Goal: Information Seeking & Learning: Learn about a topic

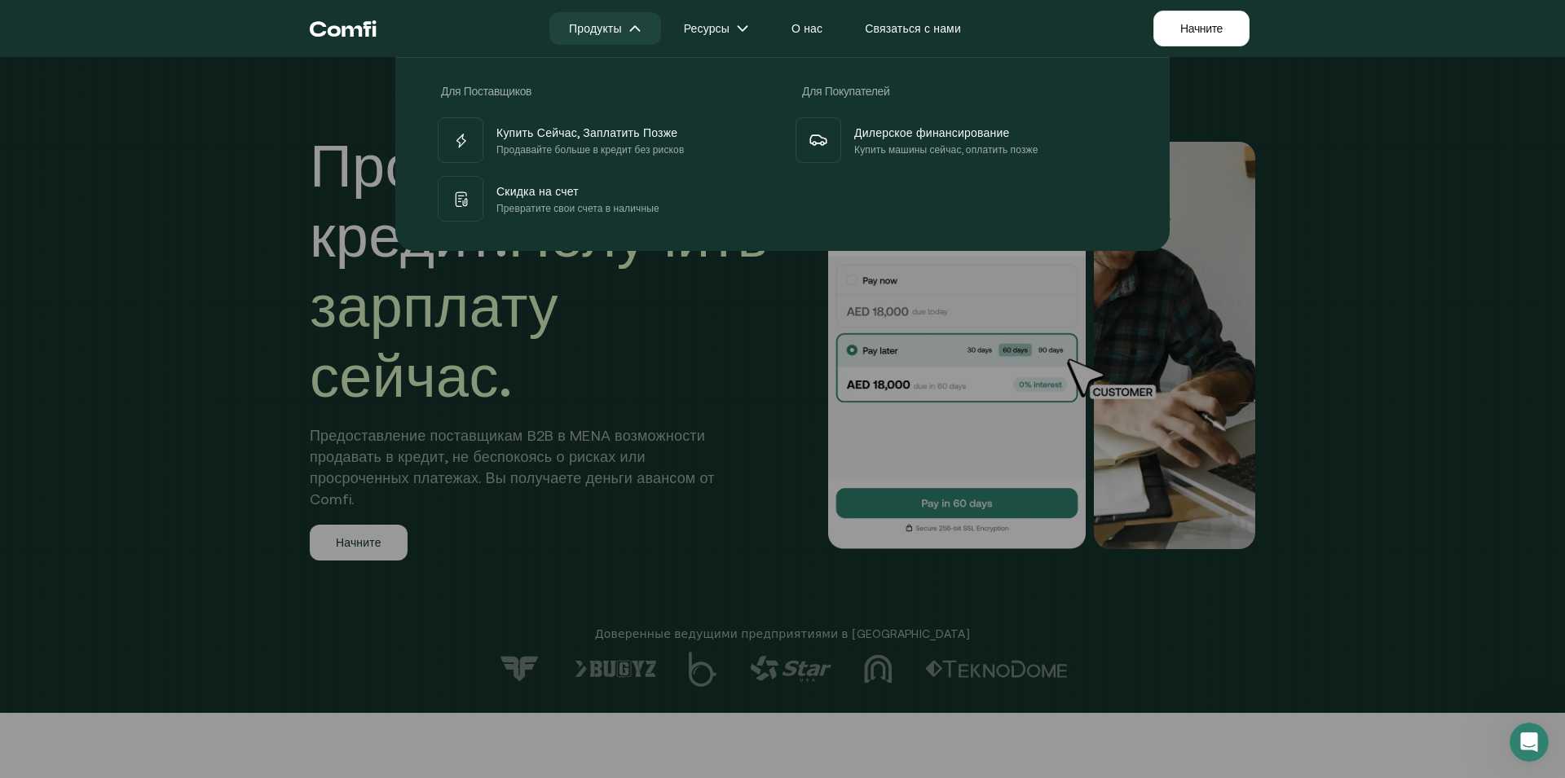
click at [632, 26] on img at bounding box center [634, 28] width 13 height 13
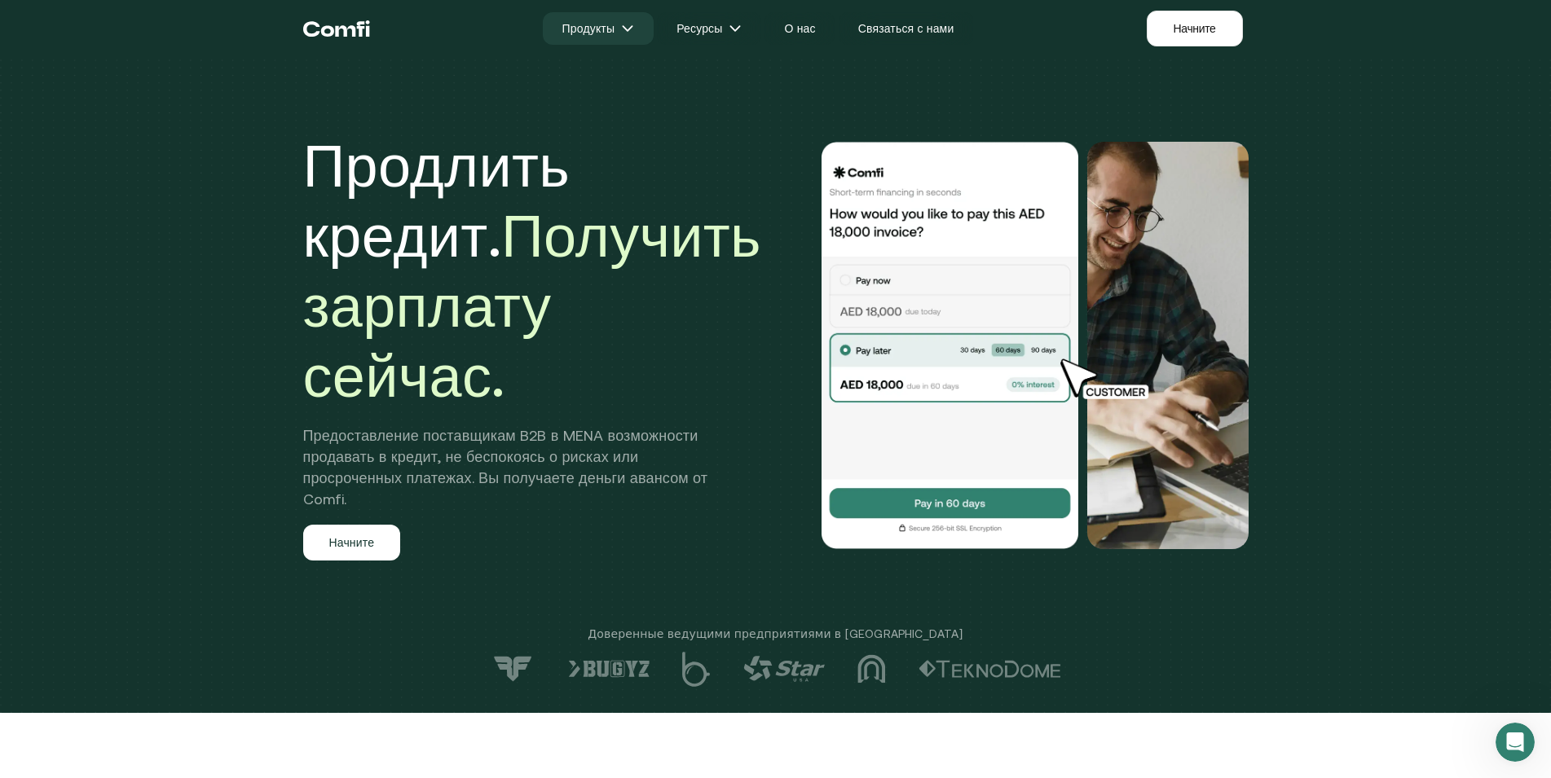
click at [629, 24] on img at bounding box center [627, 28] width 13 height 13
click at [803, 23] on link "О нас" at bounding box center [799, 28] width 70 height 33
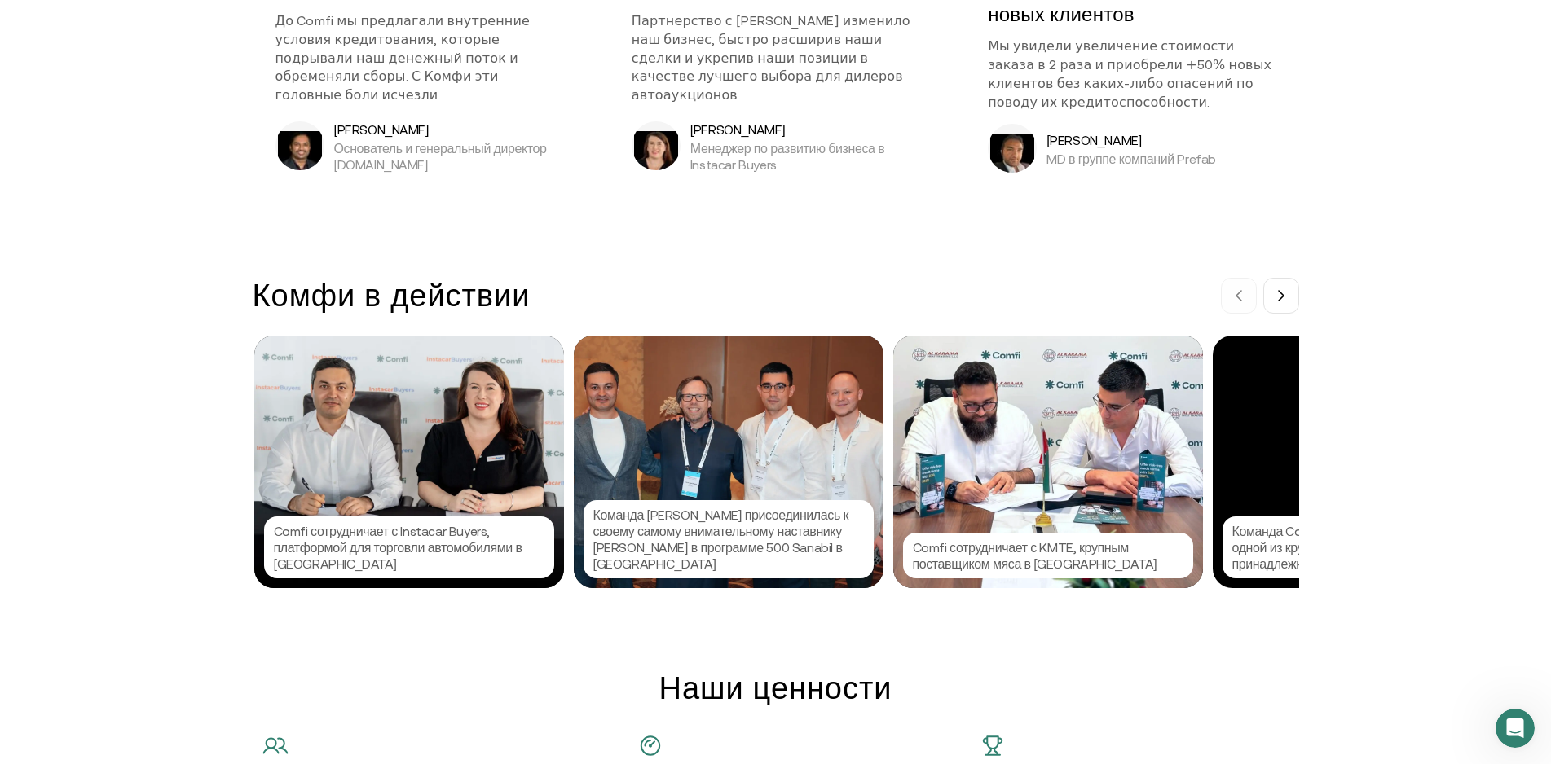
scroll to position [1663, 0]
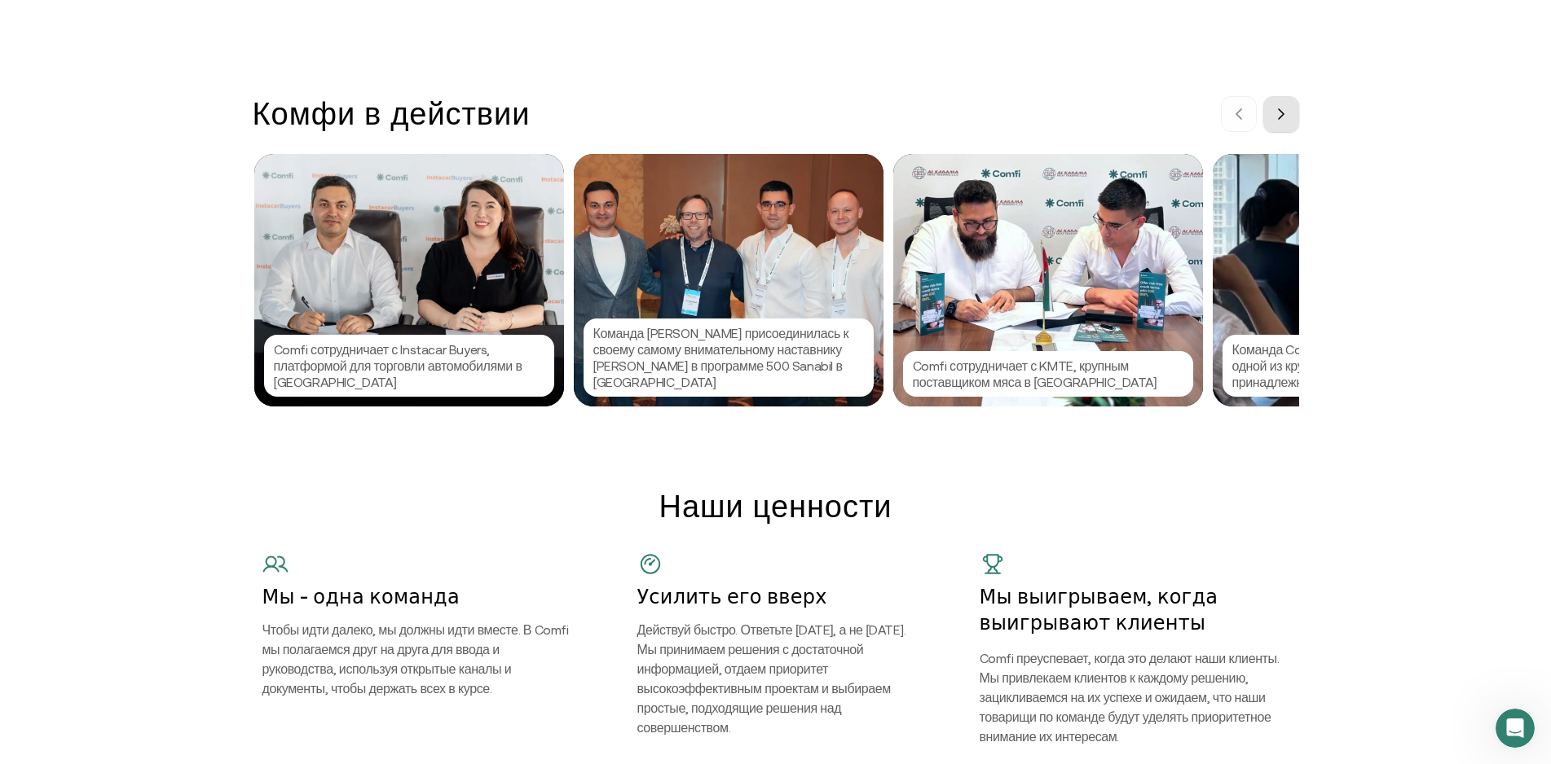
click at [1284, 117] on icon at bounding box center [1281, 114] width 5 height 10
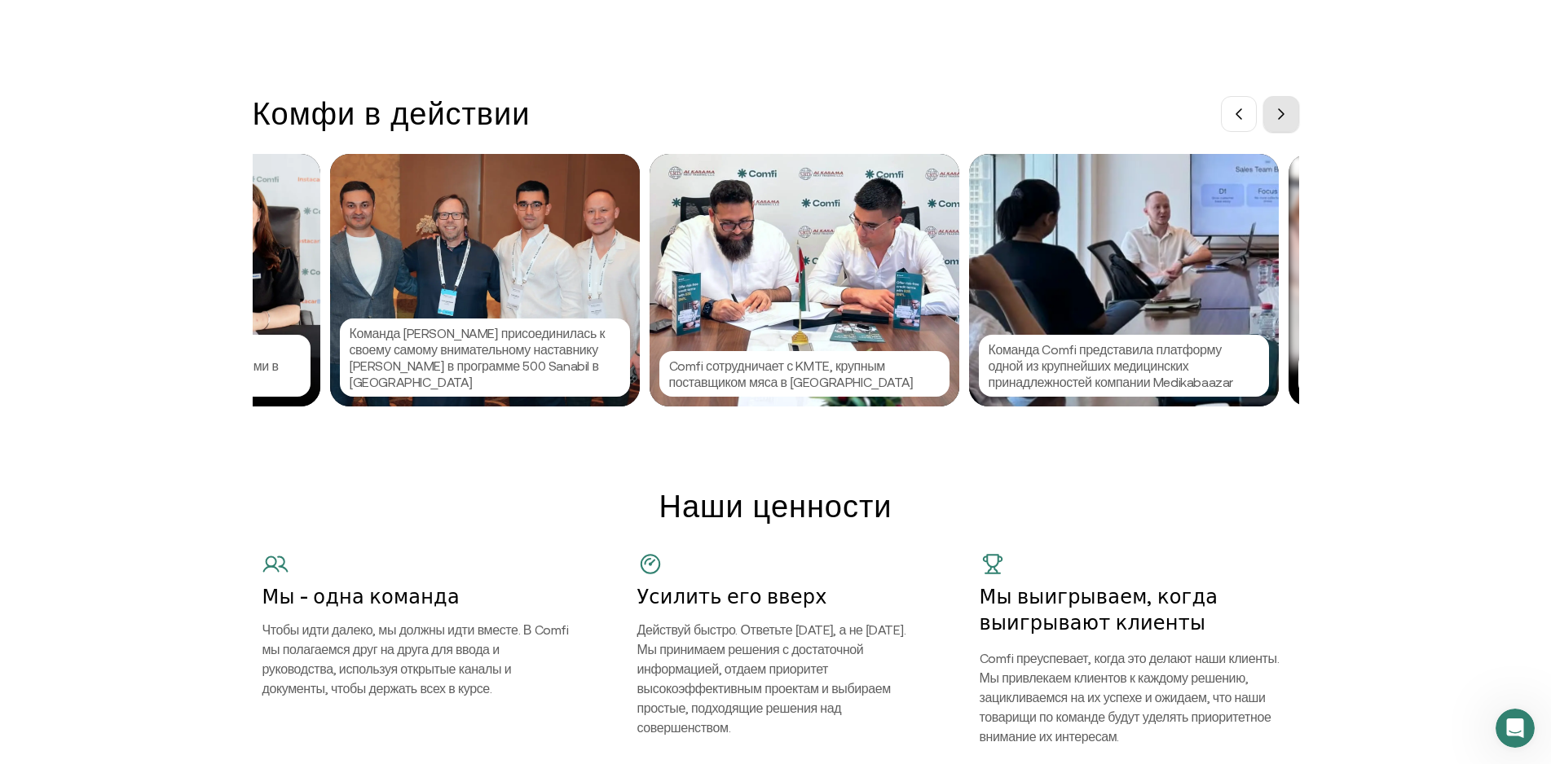
scroll to position [0, 244]
click at [1284, 117] on icon at bounding box center [1281, 114] width 5 height 10
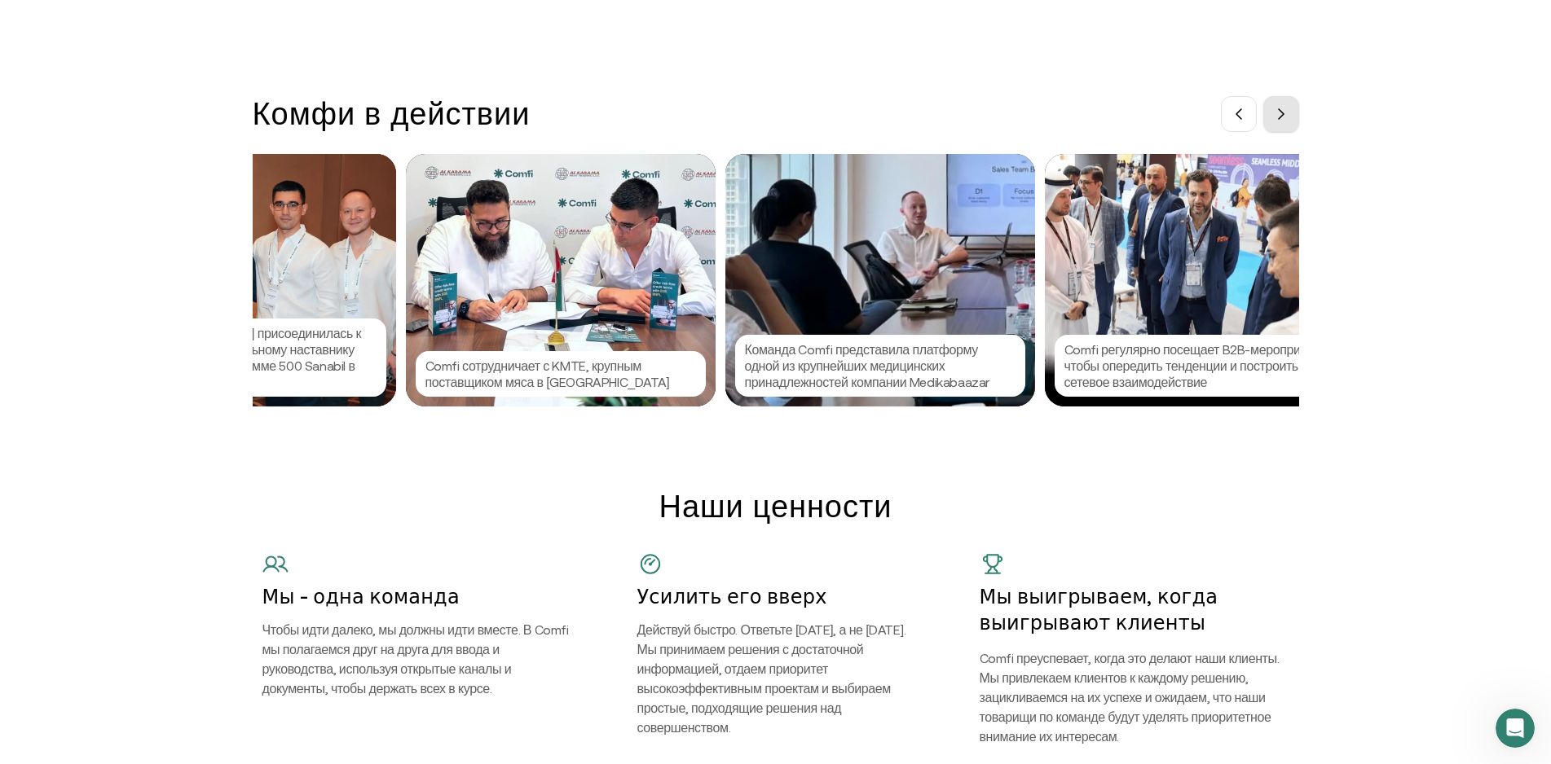
scroll to position [0, 489]
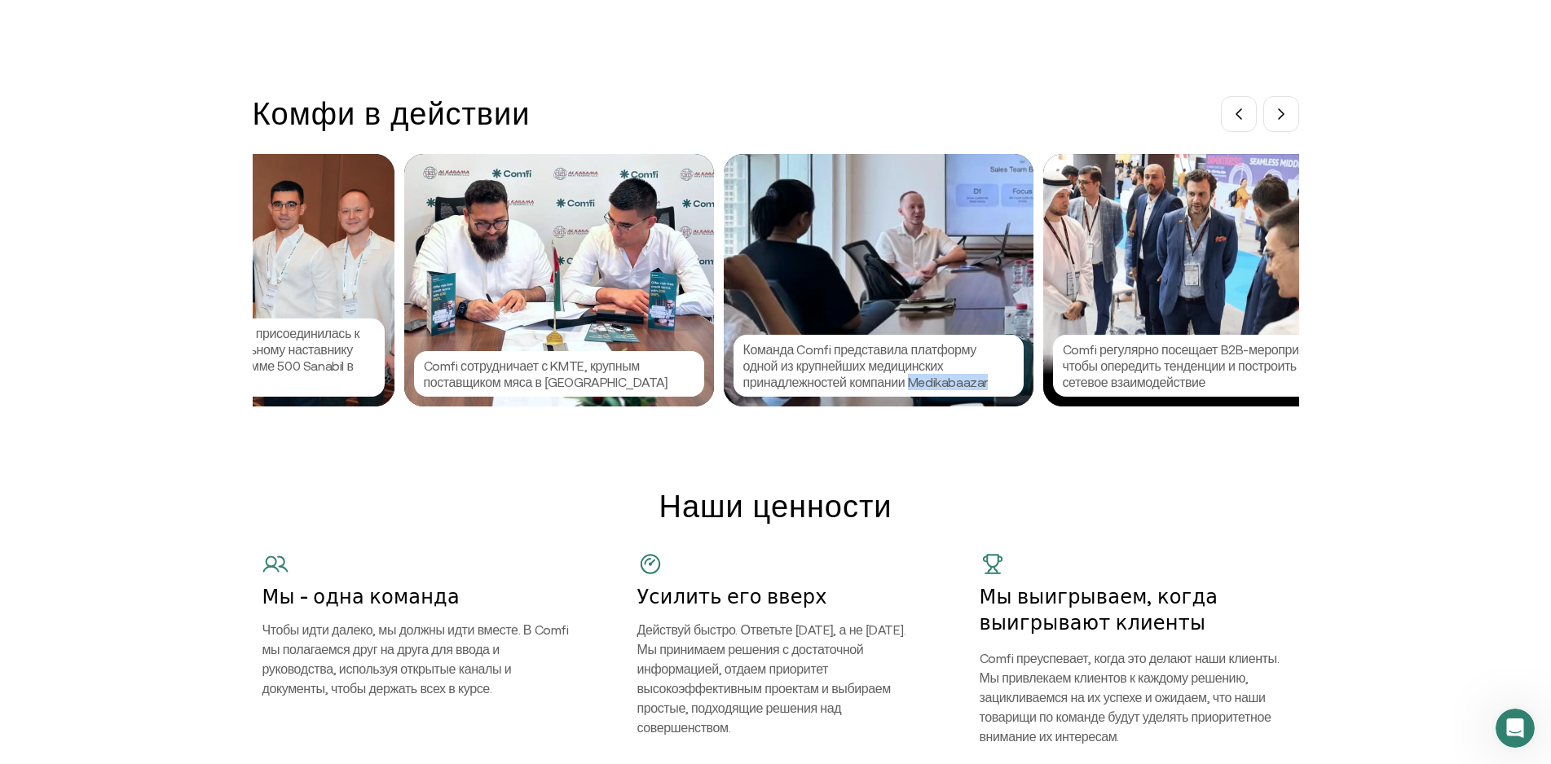
drag, startPoint x: 916, startPoint y: 383, endPoint x: 993, endPoint y: 390, distance: 77.8
click at [993, 390] on p "Команда Comfi представила платформу одной из крупнейших медицинских принадлежно…" at bounding box center [878, 365] width 271 height 49
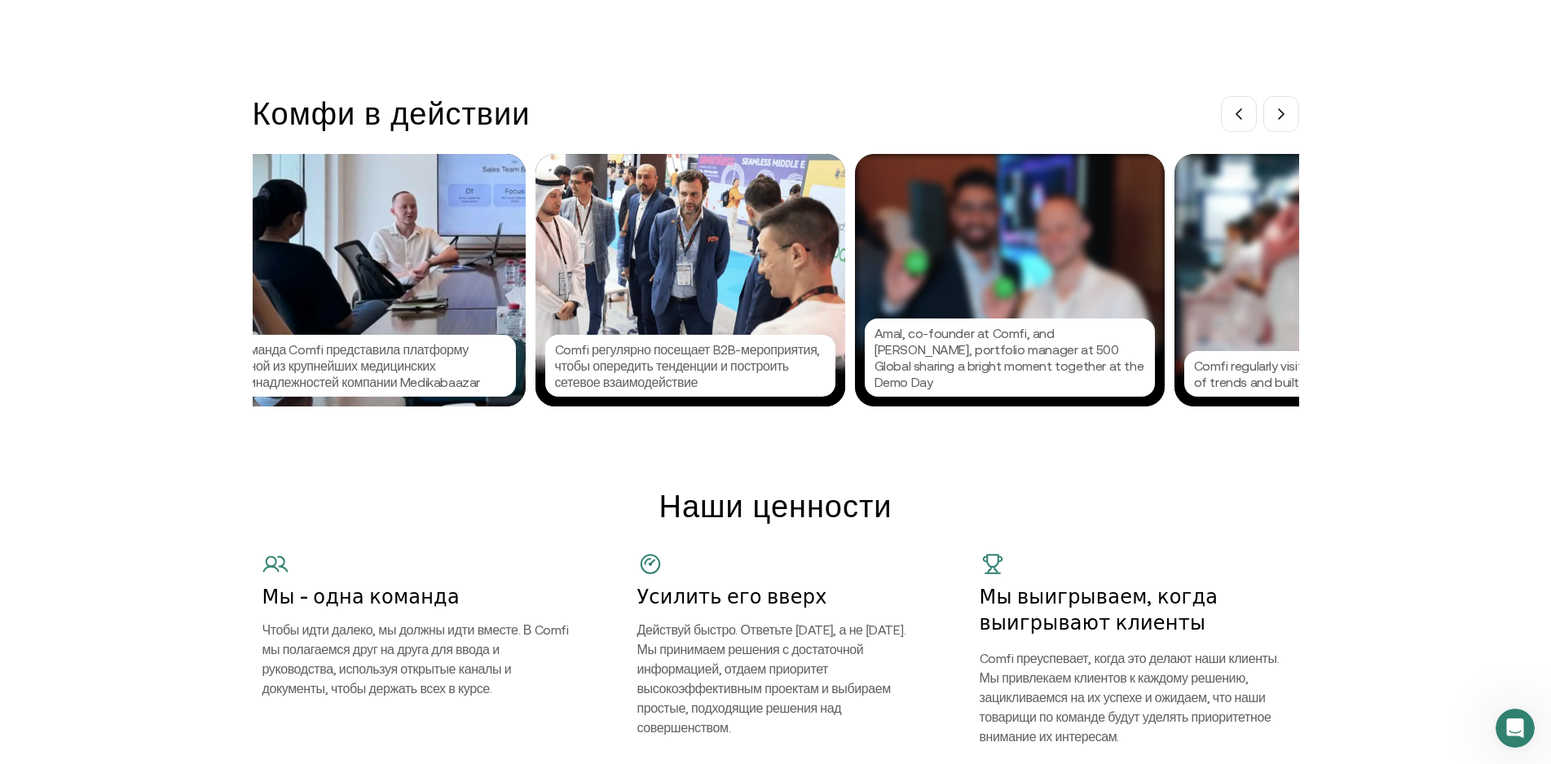
click at [975, 399] on div at bounding box center [775, 382] width 1551 height 764
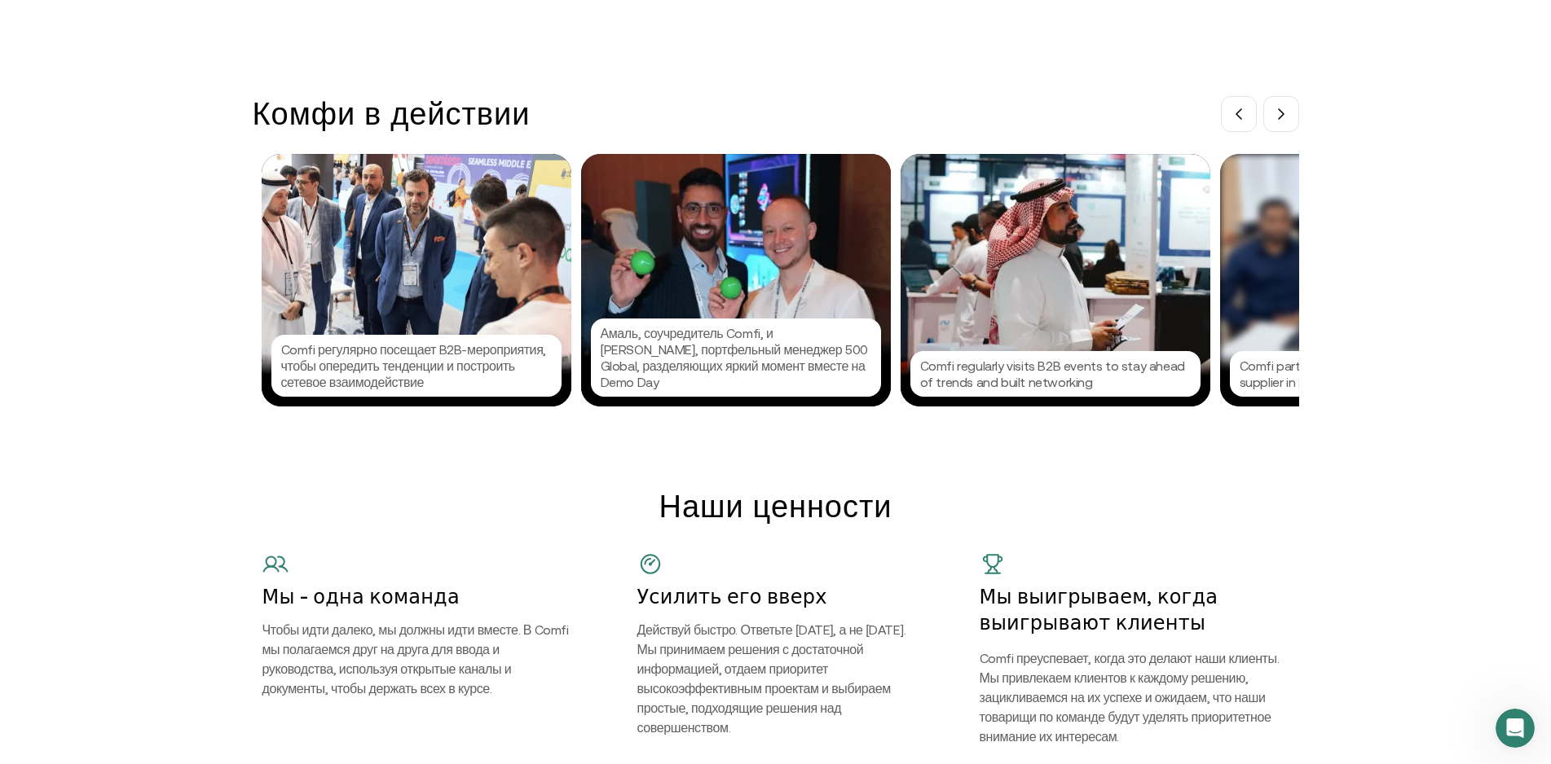
scroll to position [0, 1278]
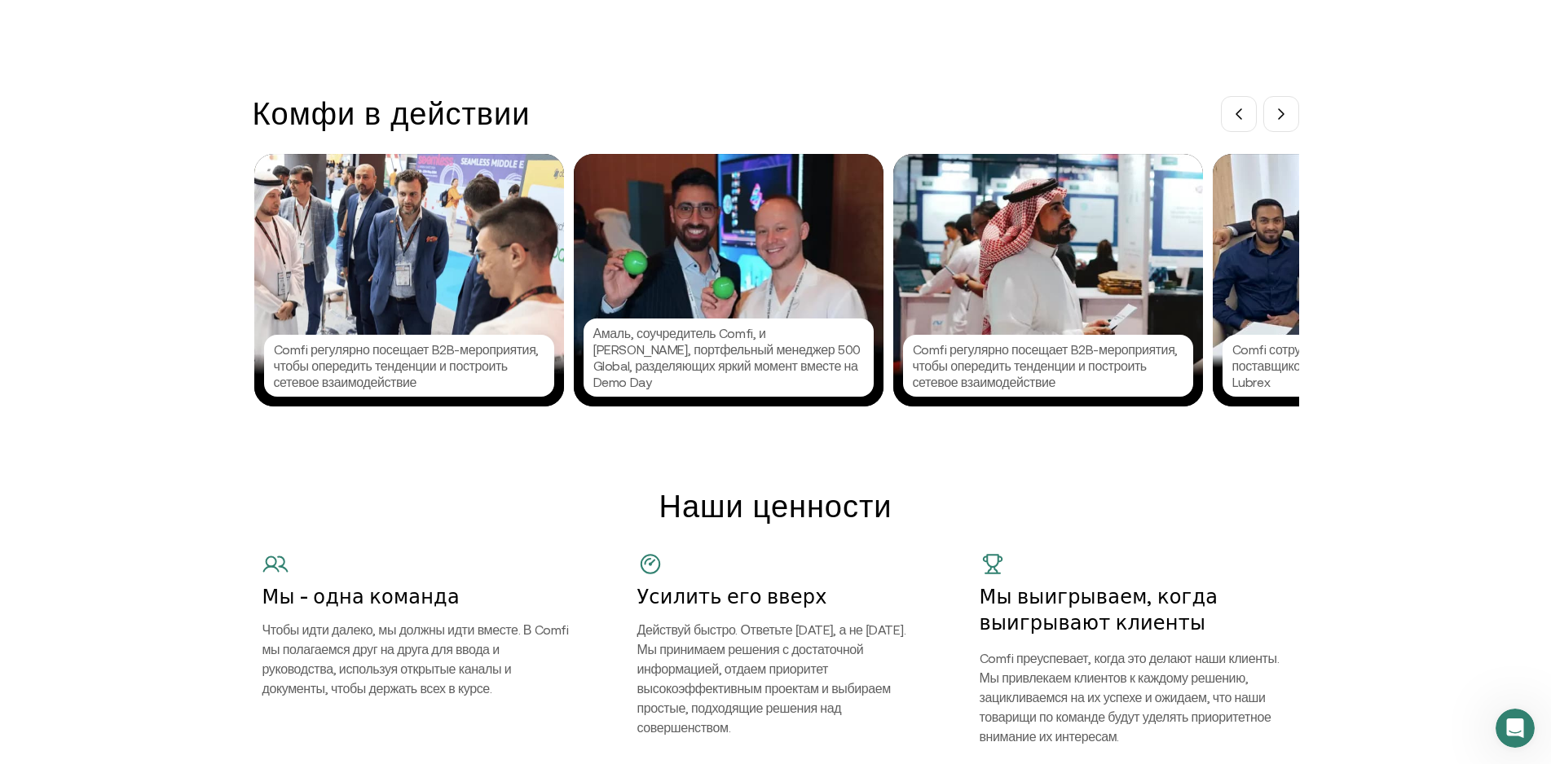
click at [240, 262] on div "Комфи в действии [PERSON_NAME] сотрудничает с Instacar Buyers, платформой для т…" at bounding box center [775, 250] width 1551 height 311
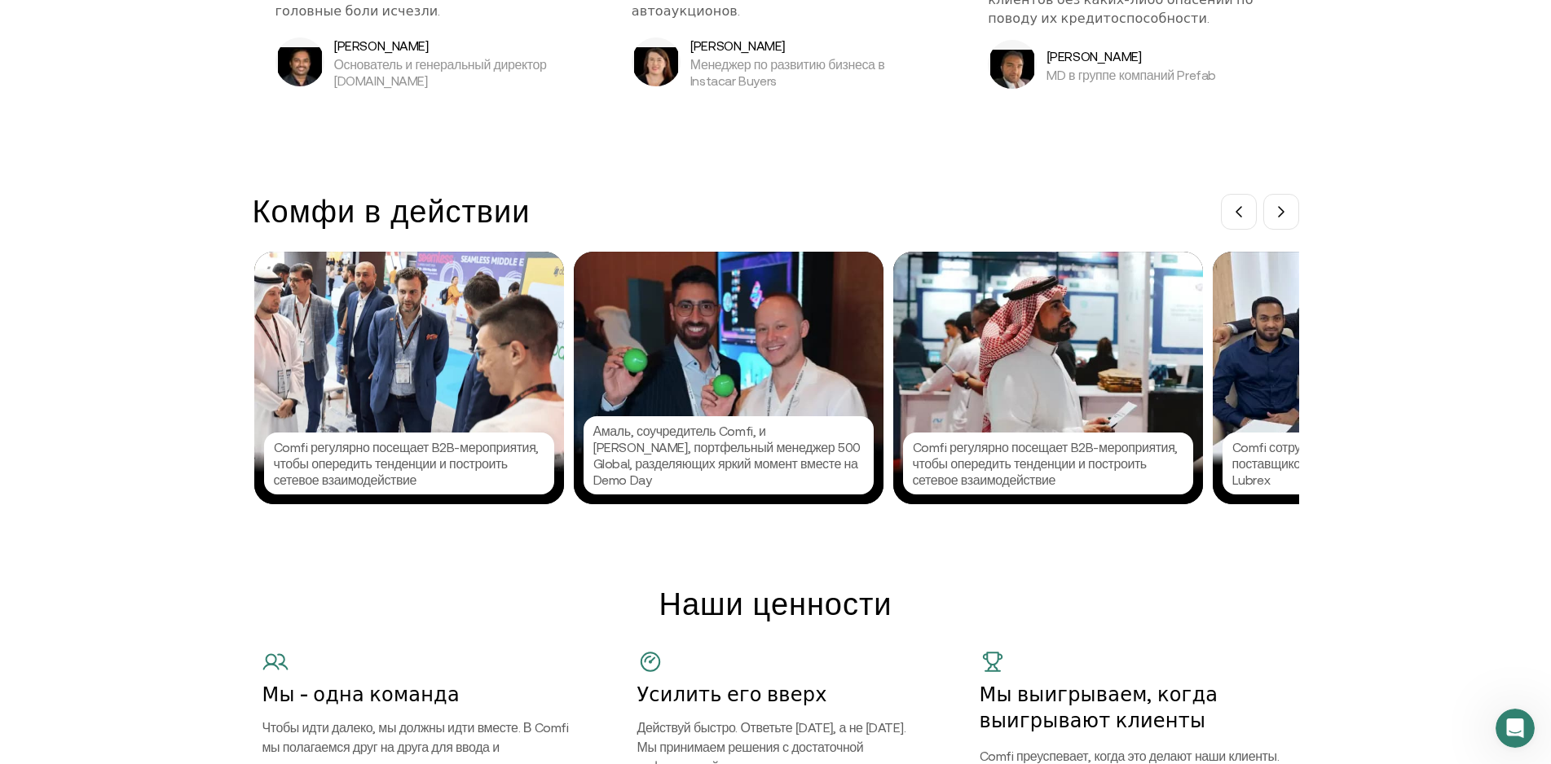
scroll to position [1413, 0]
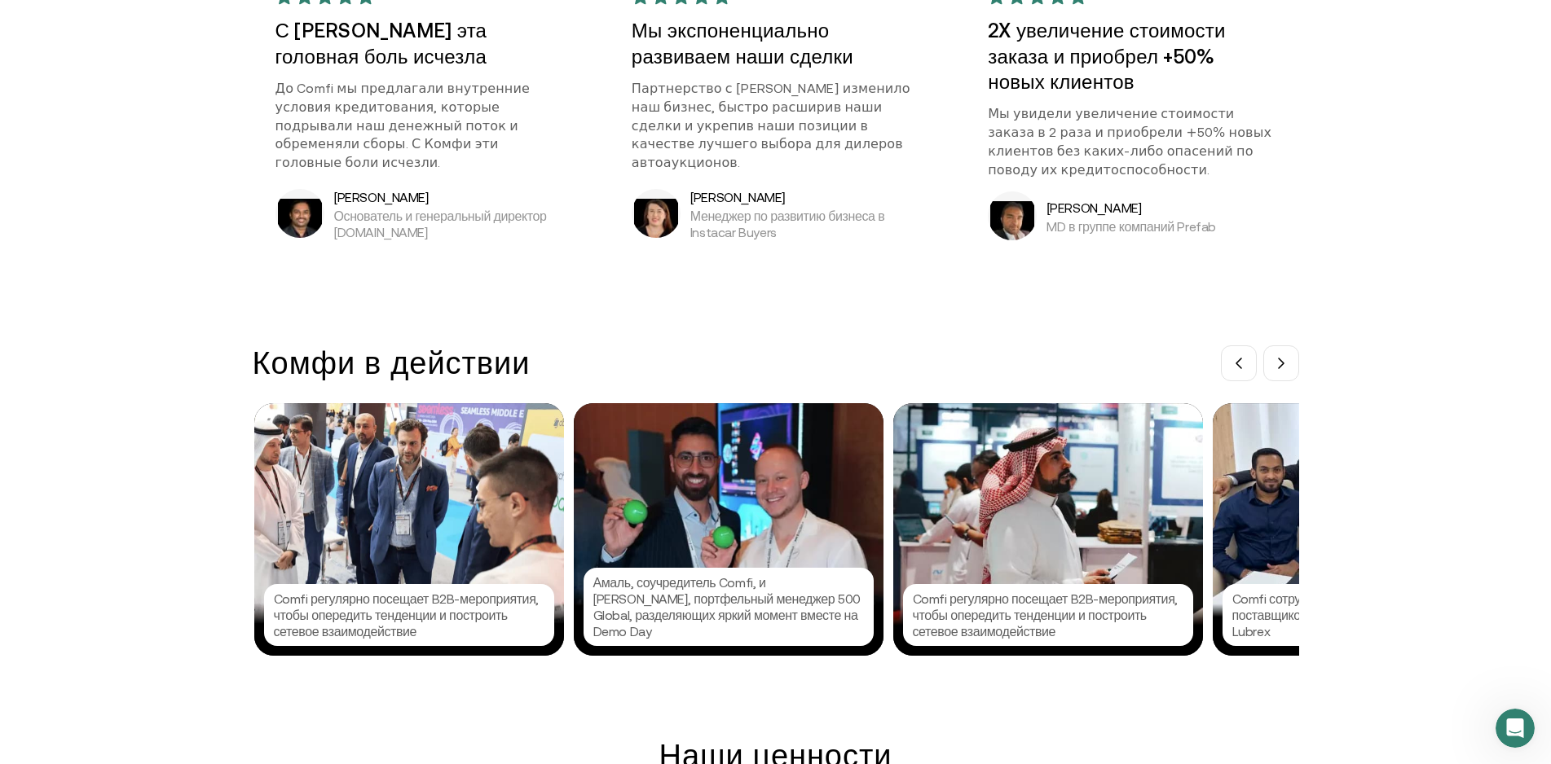
click at [284, 519] on div "Comfi регулярно посещает B2B-мероприятия, чтобы опередить тенденции и построить…" at bounding box center [409, 529] width 310 height 253
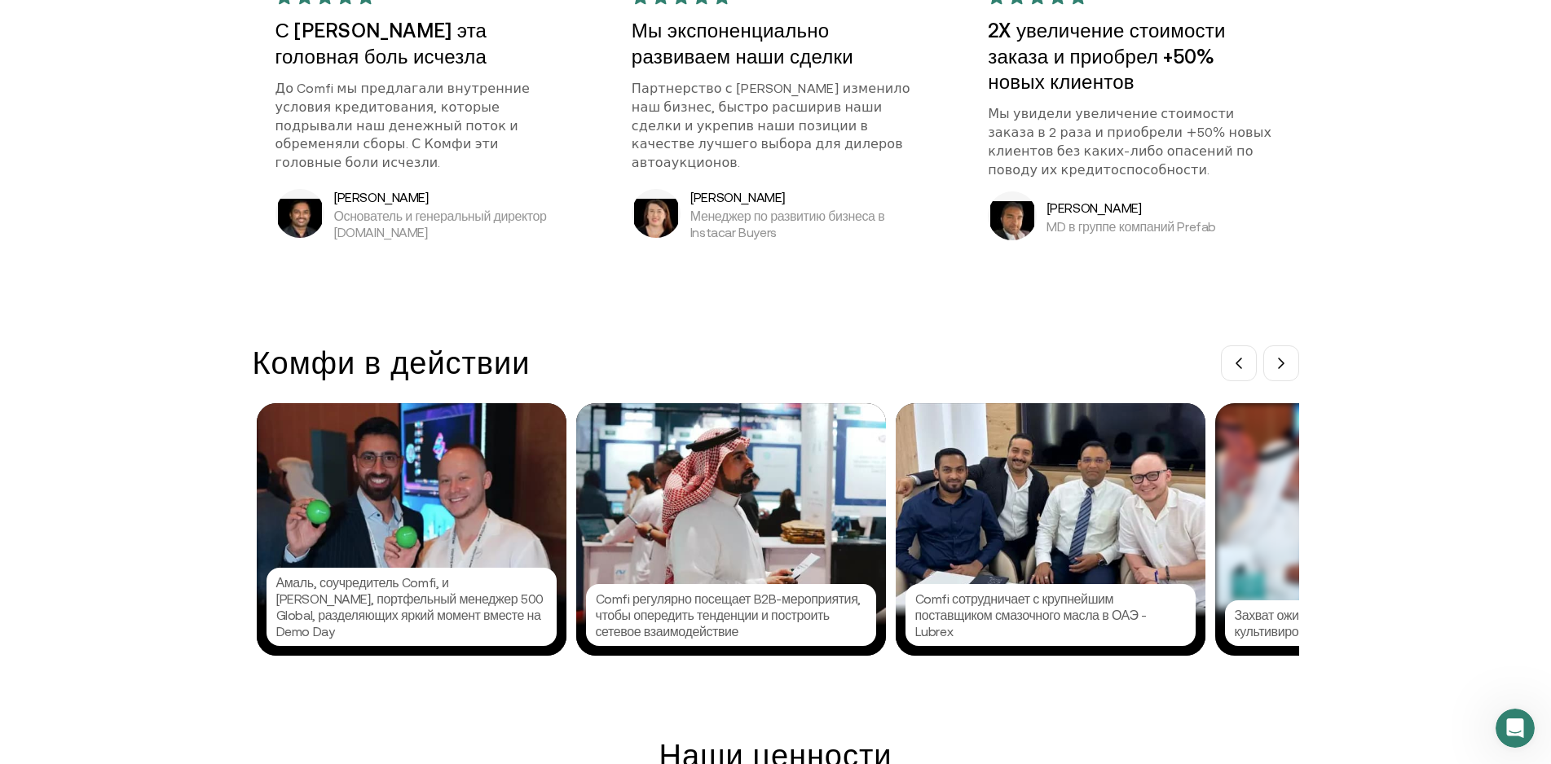
scroll to position [0, 1597]
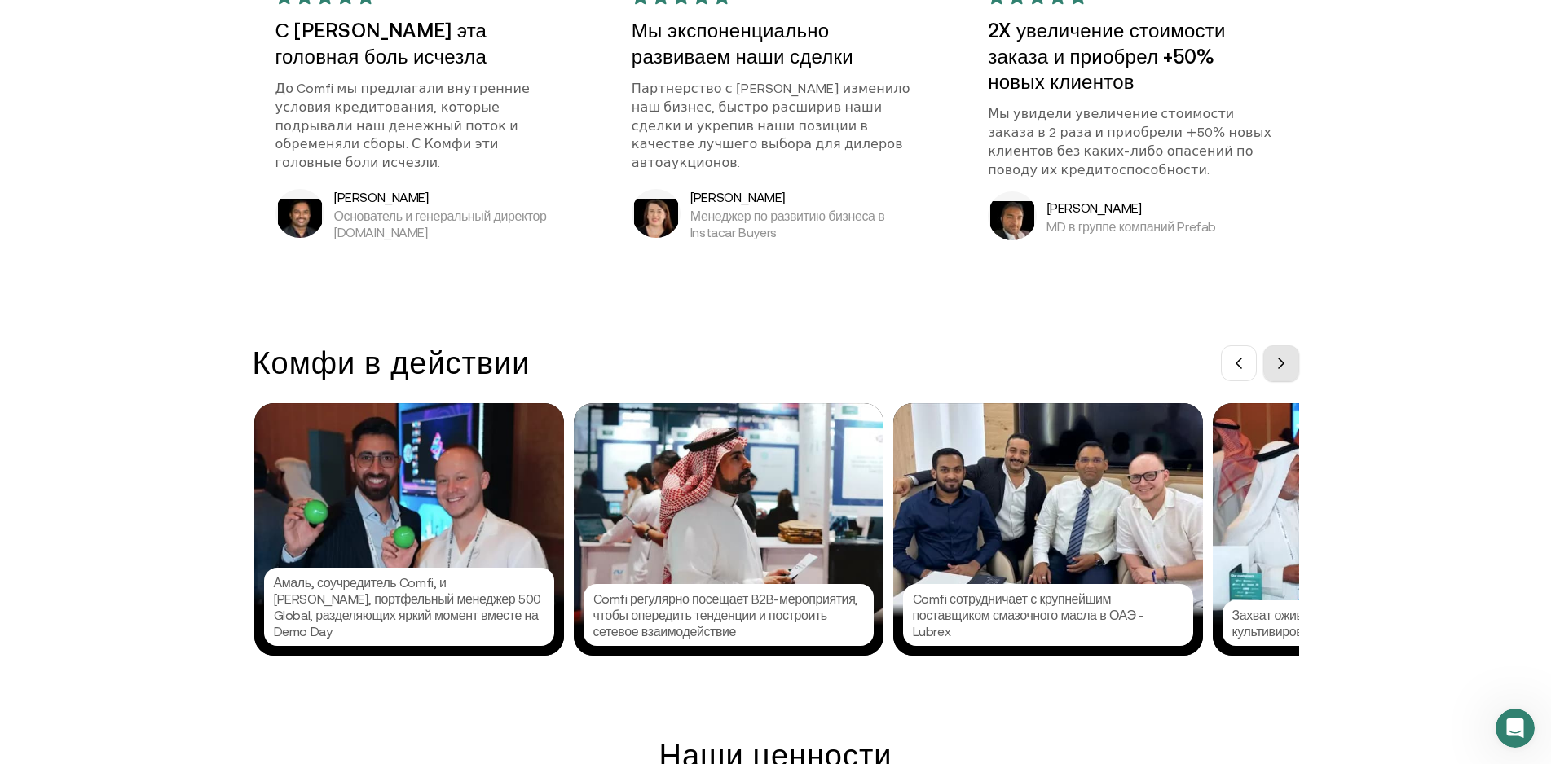
click at [1297, 359] on button at bounding box center [1281, 364] width 36 height 36
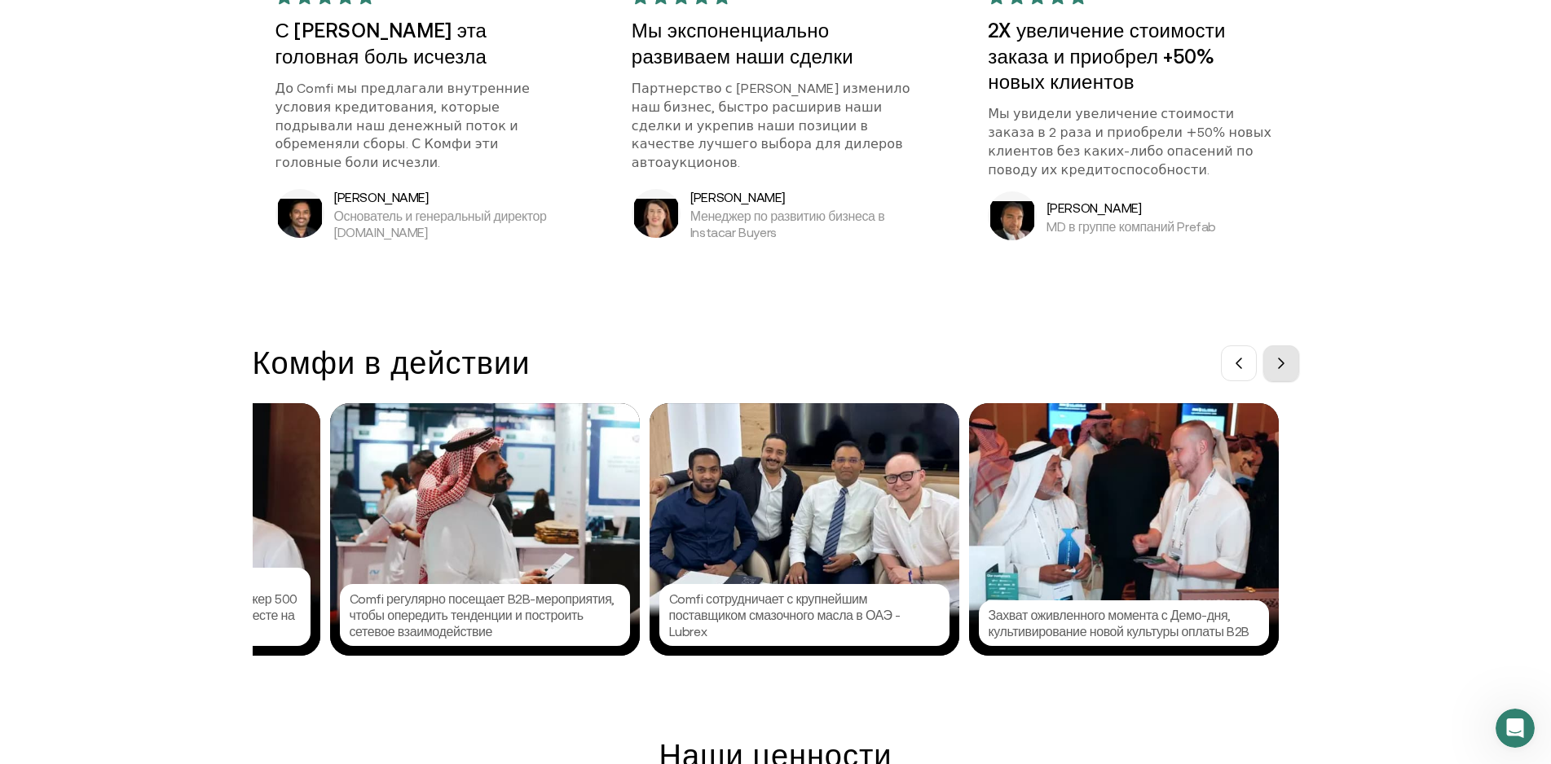
scroll to position [0, 1842]
click at [1297, 359] on button at bounding box center [1281, 364] width 36 height 36
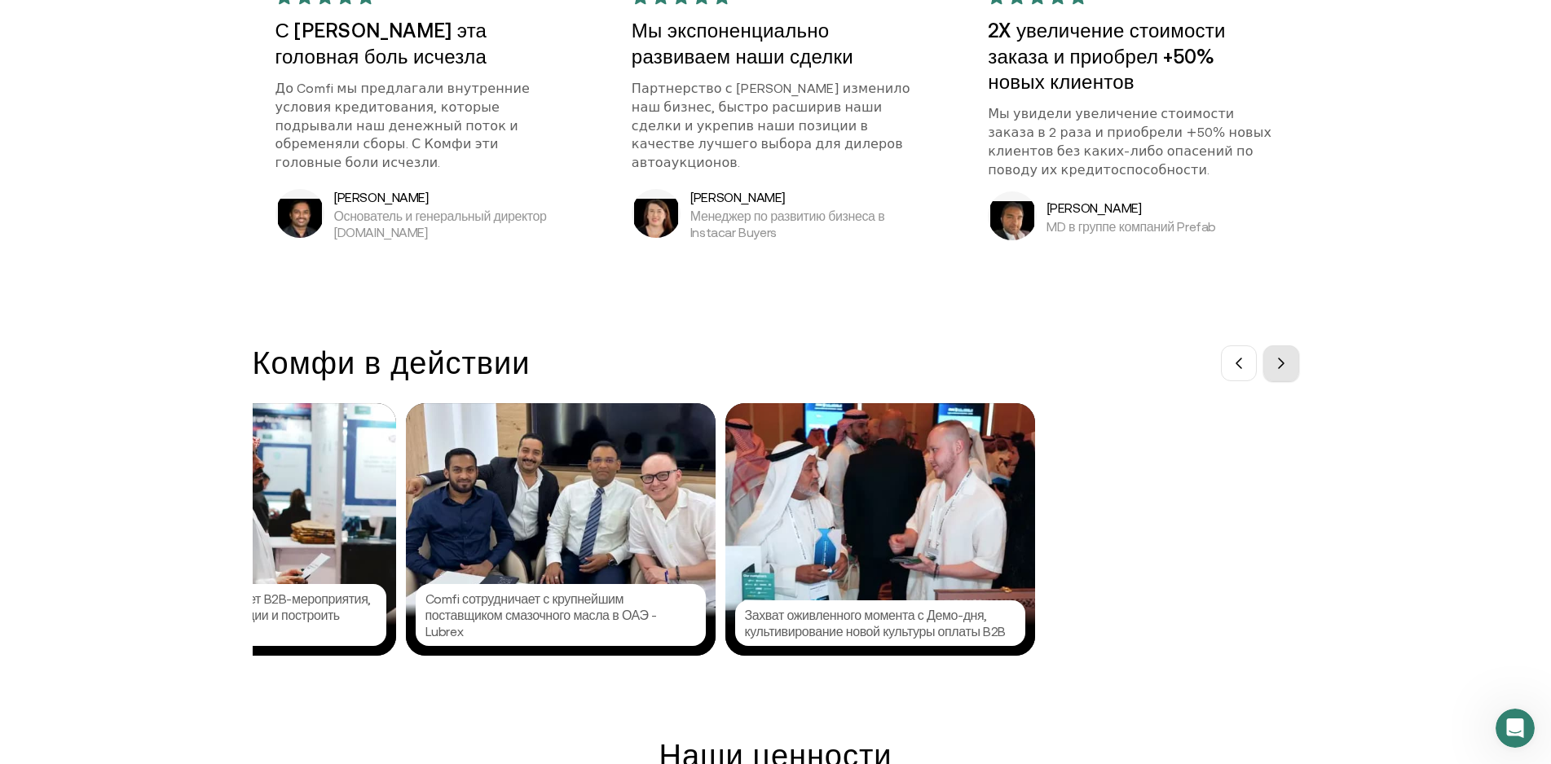
scroll to position [0, 2086]
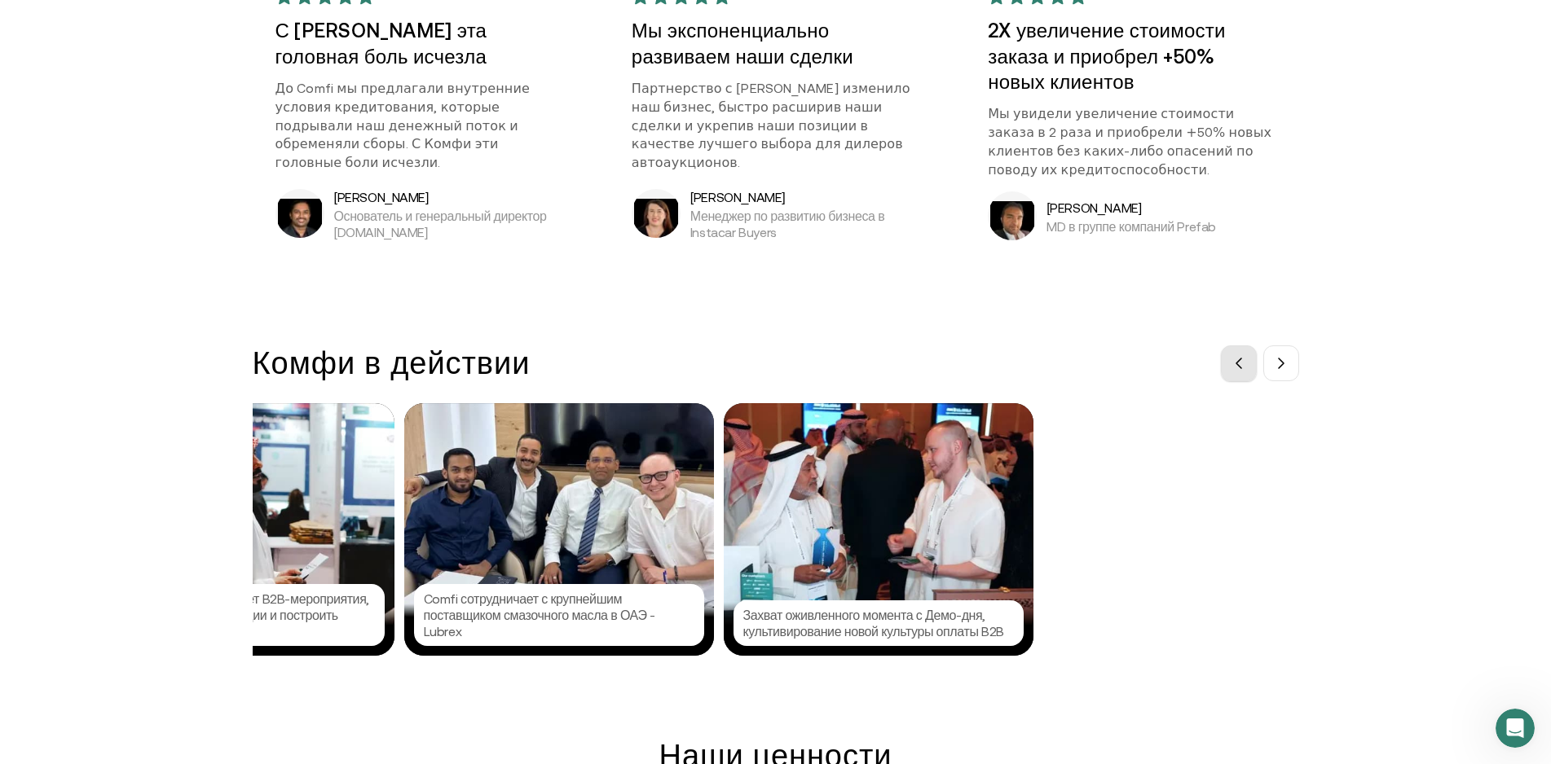
click at [1242, 364] on icon at bounding box center [1238, 363] width 13 height 13
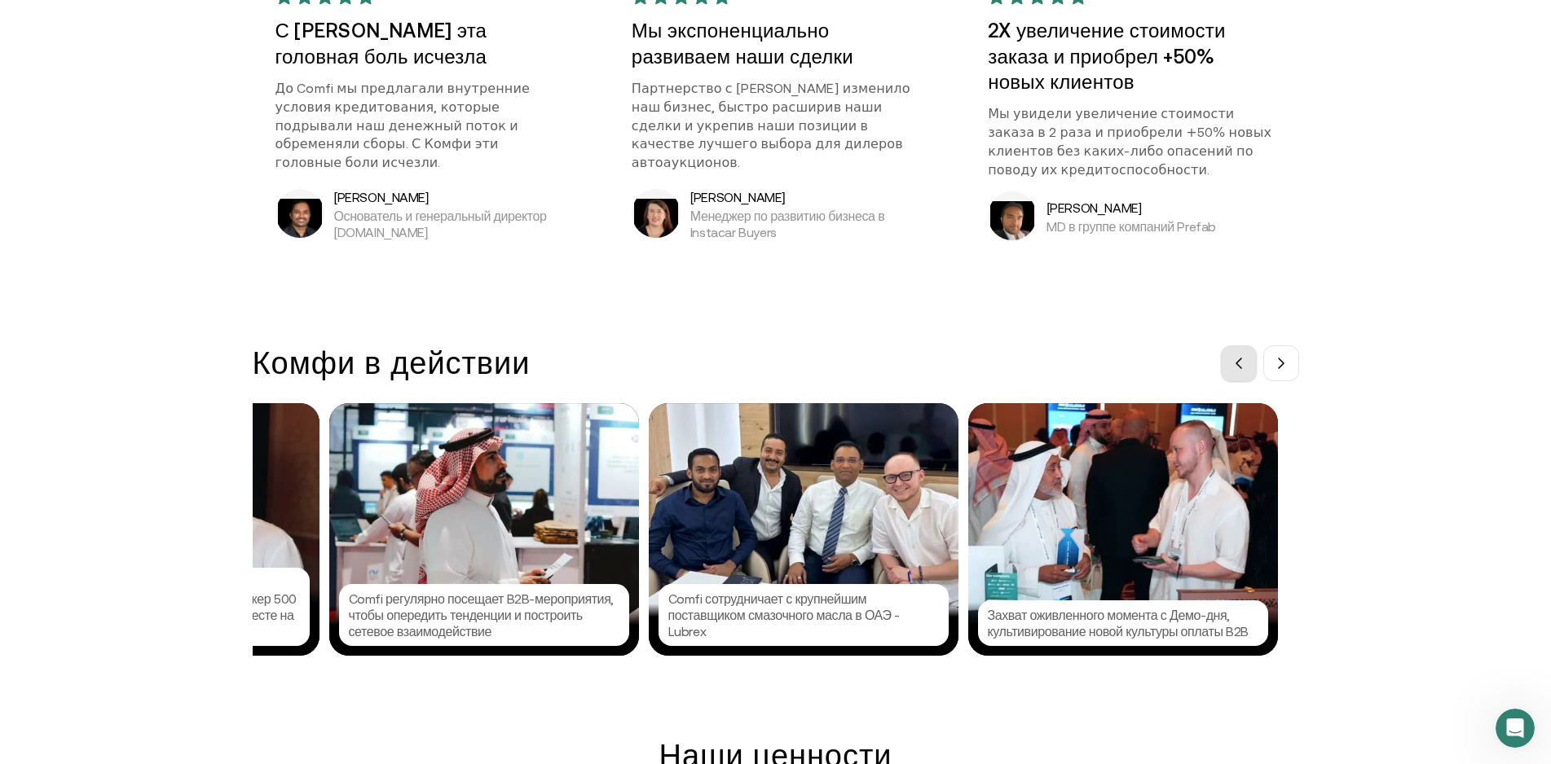
click at [1242, 364] on icon at bounding box center [1238, 363] width 13 height 13
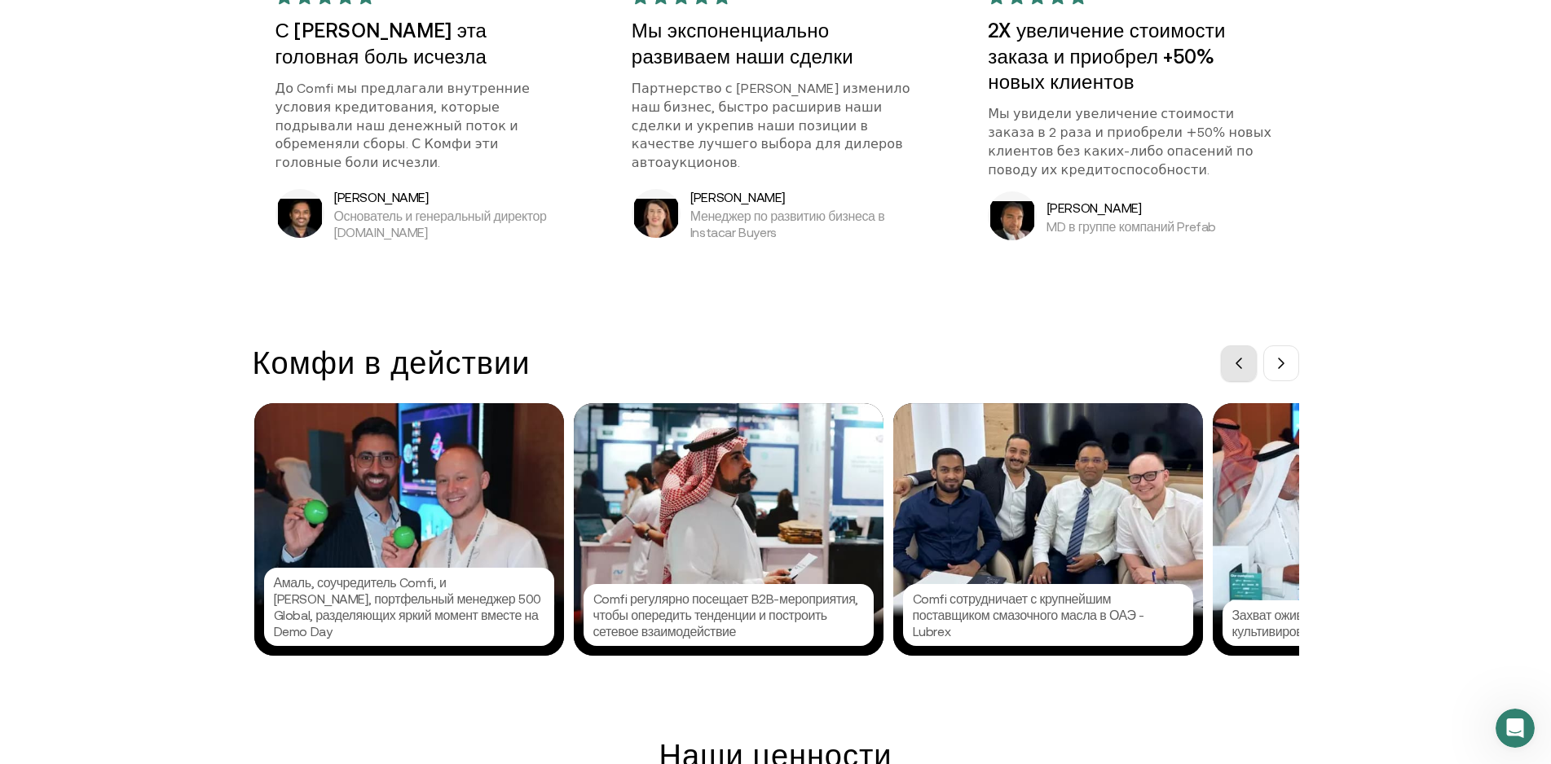
click at [1242, 364] on icon at bounding box center [1238, 363] width 13 height 13
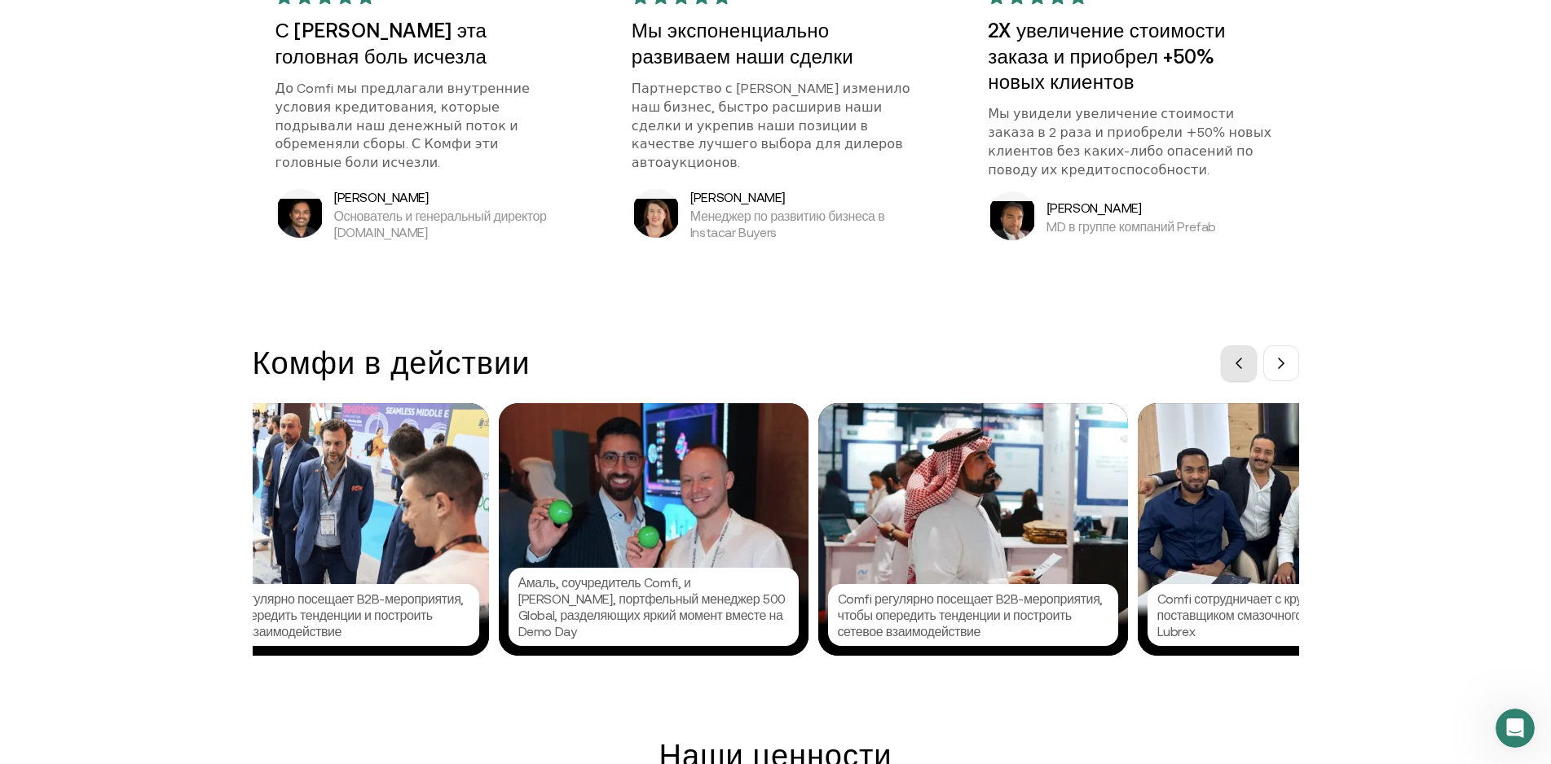
click at [1242, 364] on icon at bounding box center [1238, 363] width 13 height 13
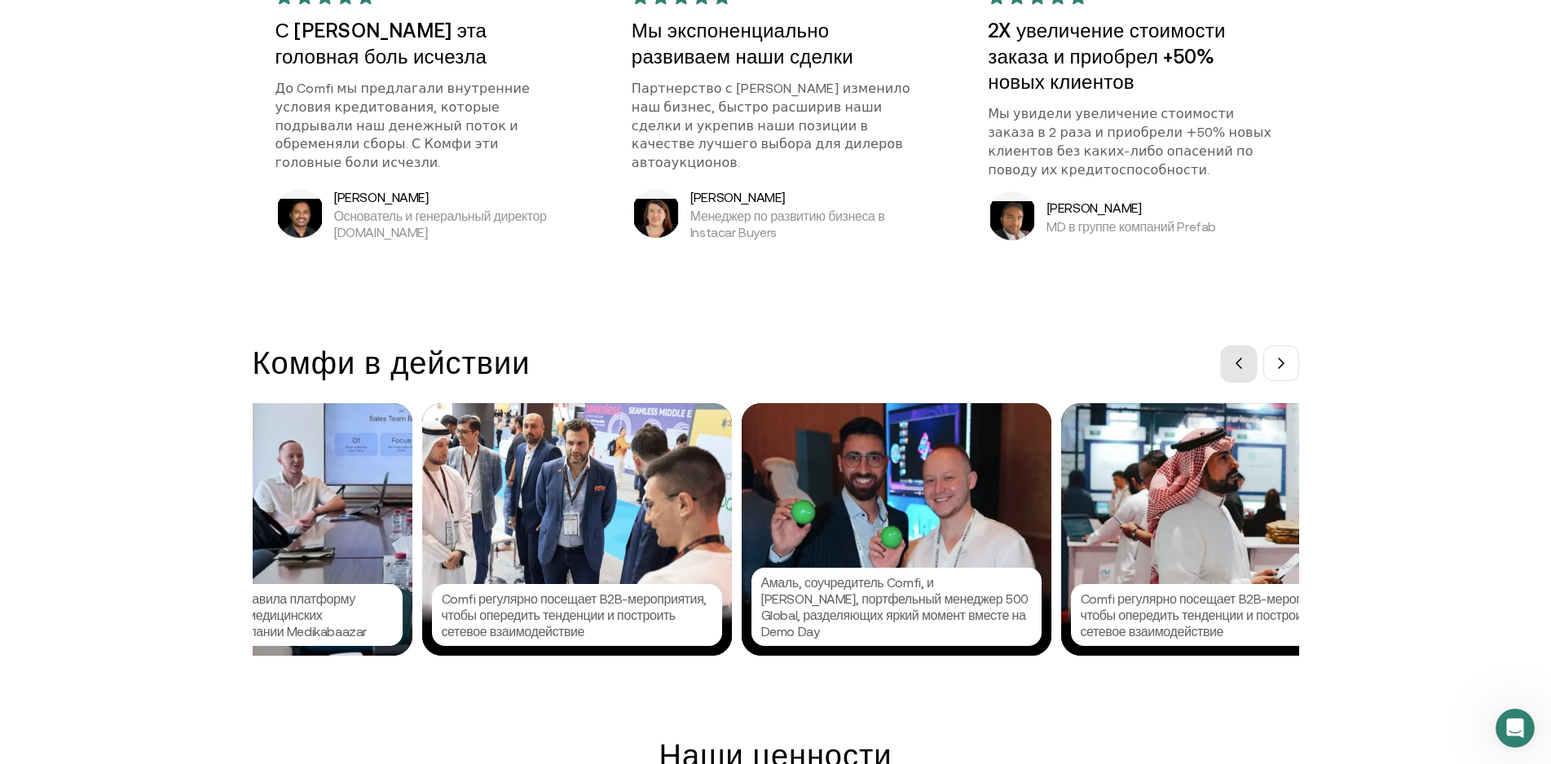
scroll to position [0, 1108]
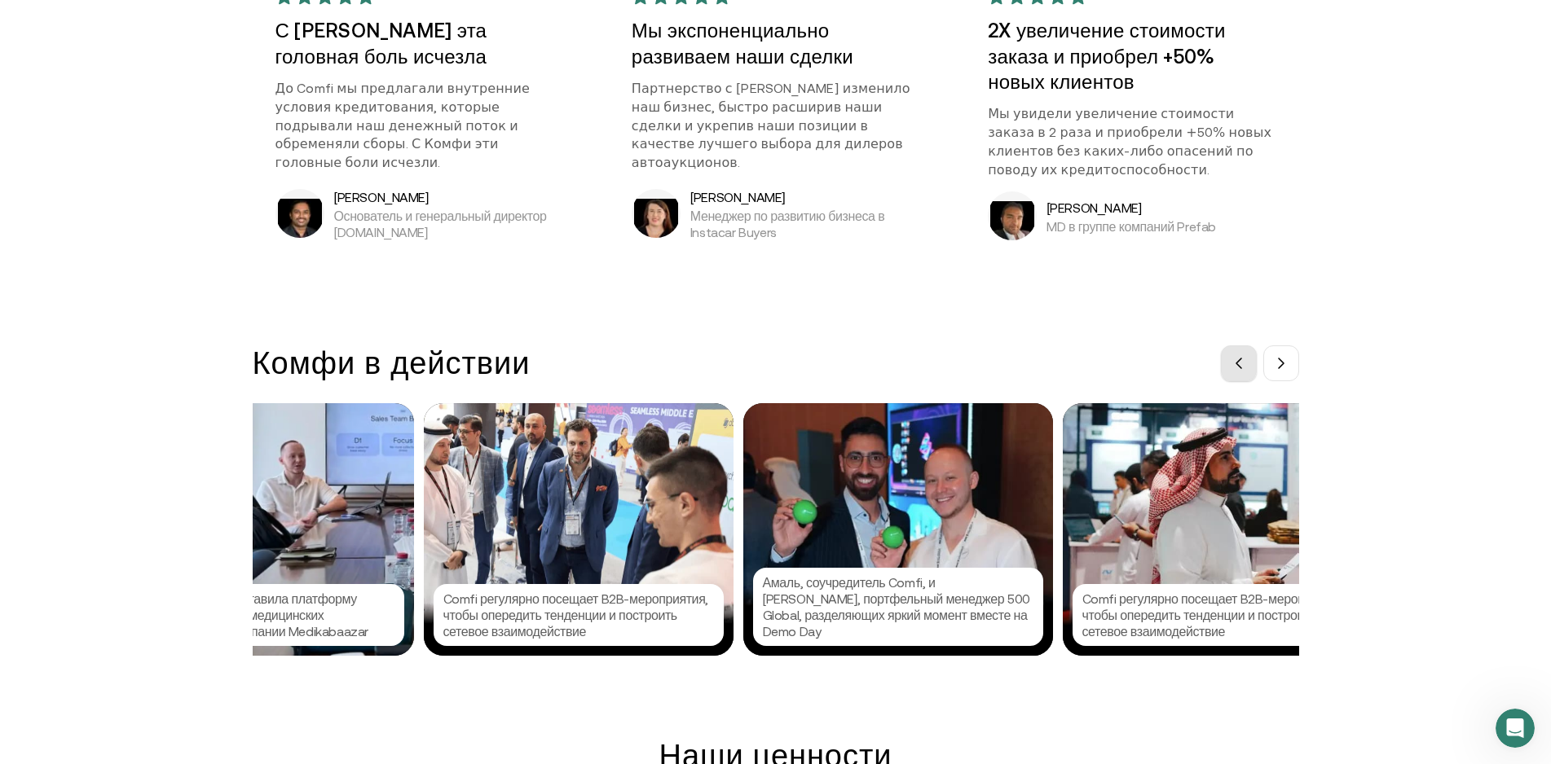
click at [1242, 364] on icon at bounding box center [1238, 363] width 13 height 13
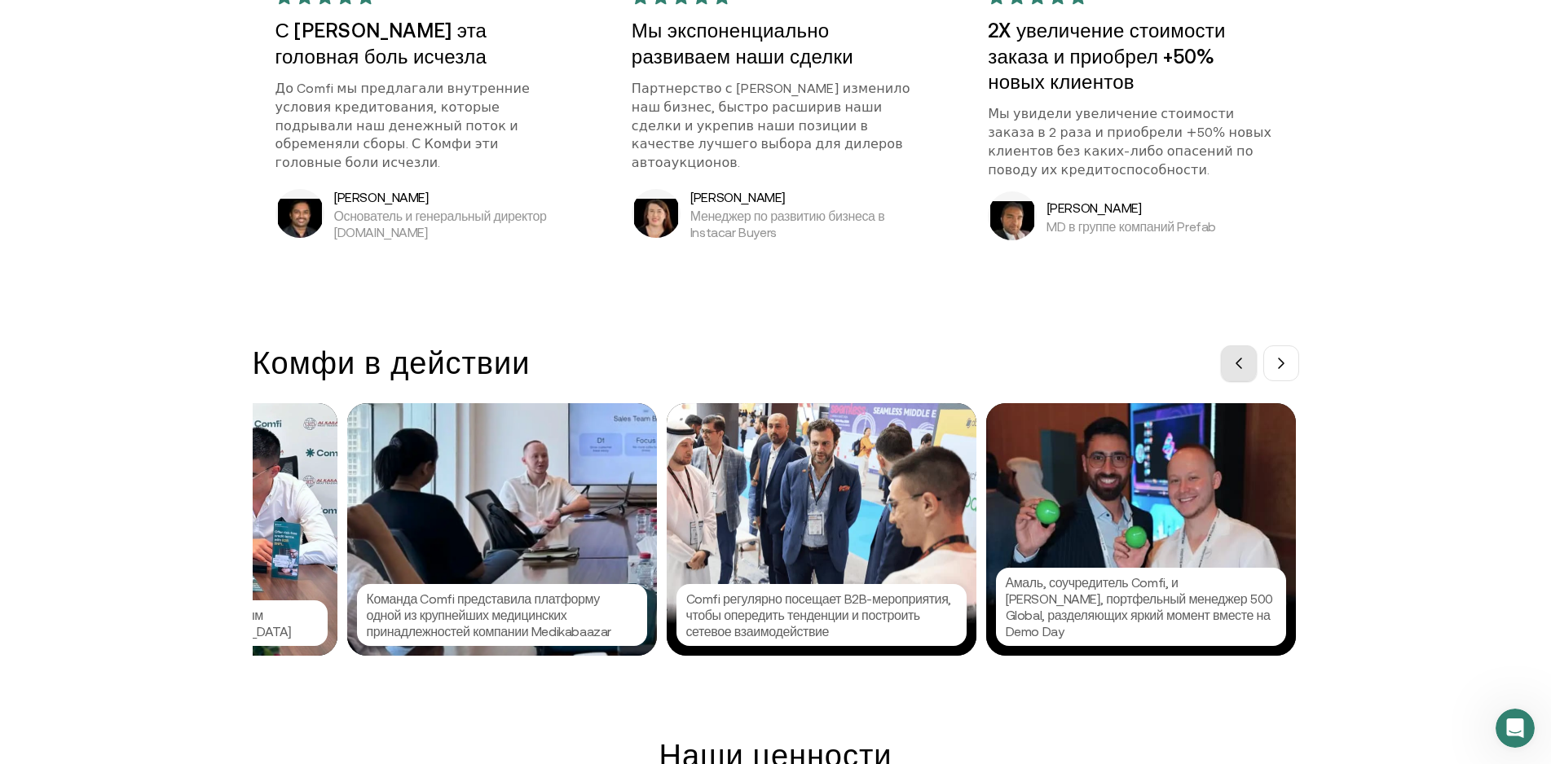
scroll to position [0, 864]
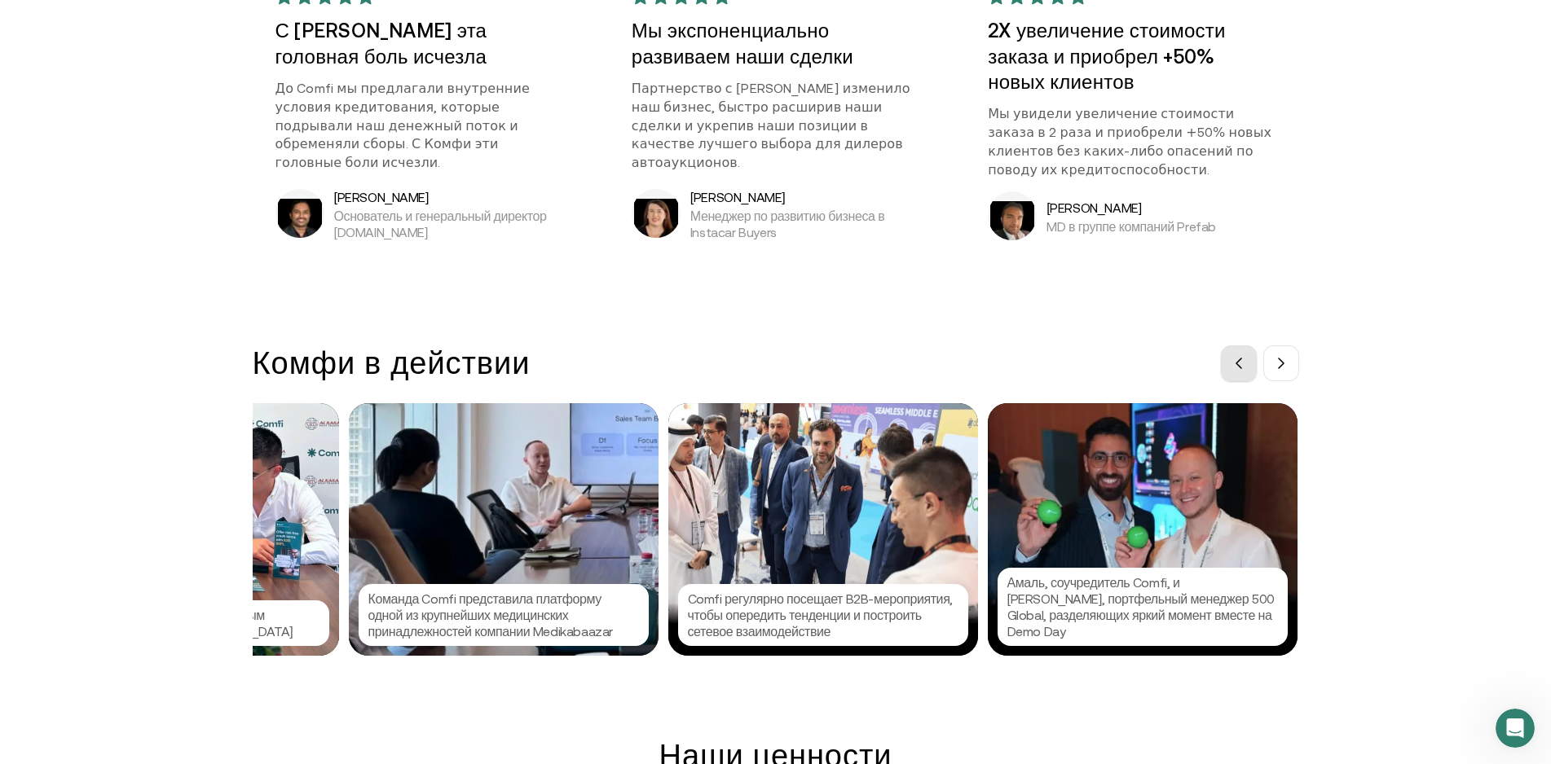
click at [1243, 356] on button at bounding box center [1239, 364] width 36 height 36
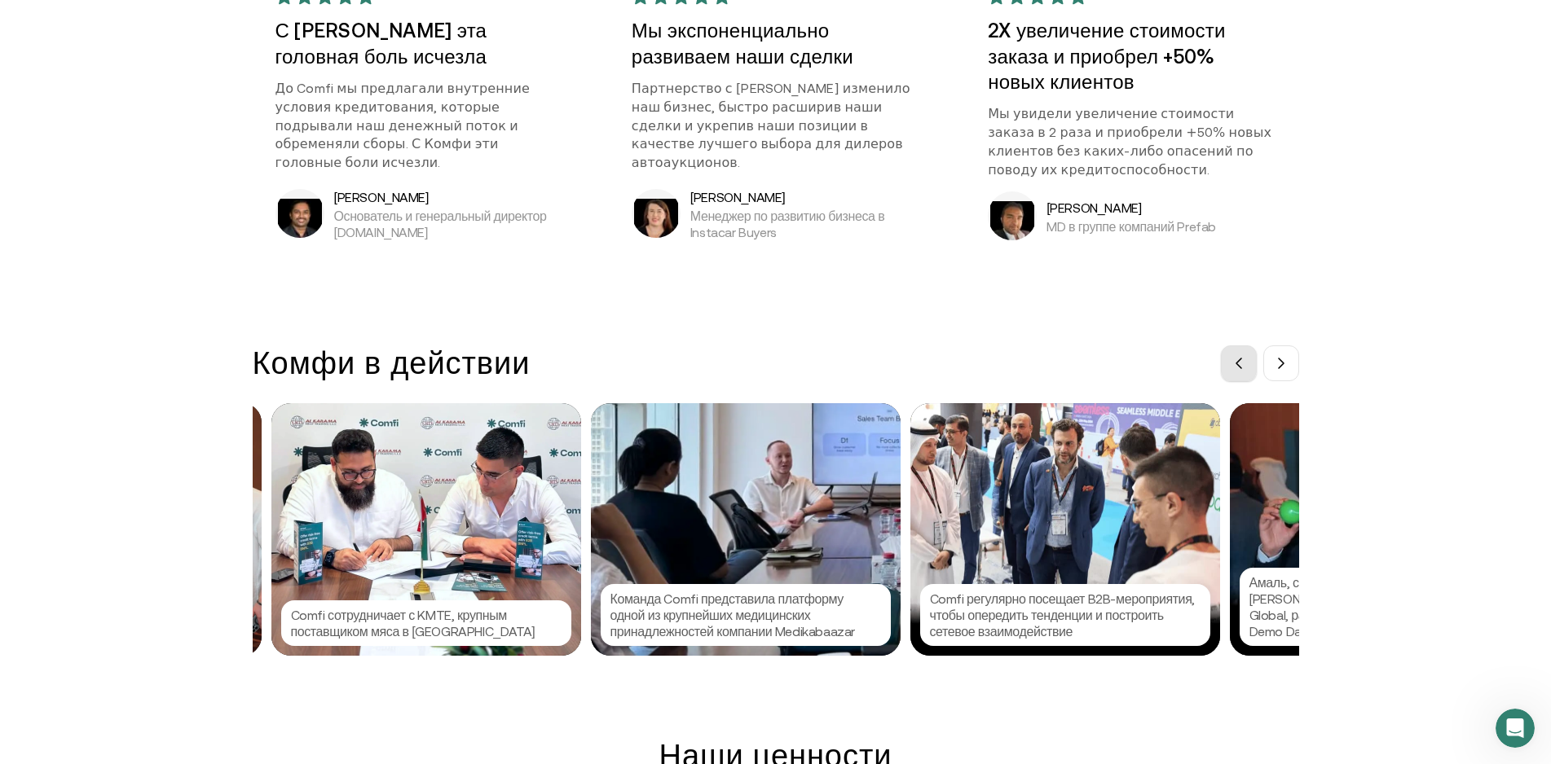
scroll to position [0, 619]
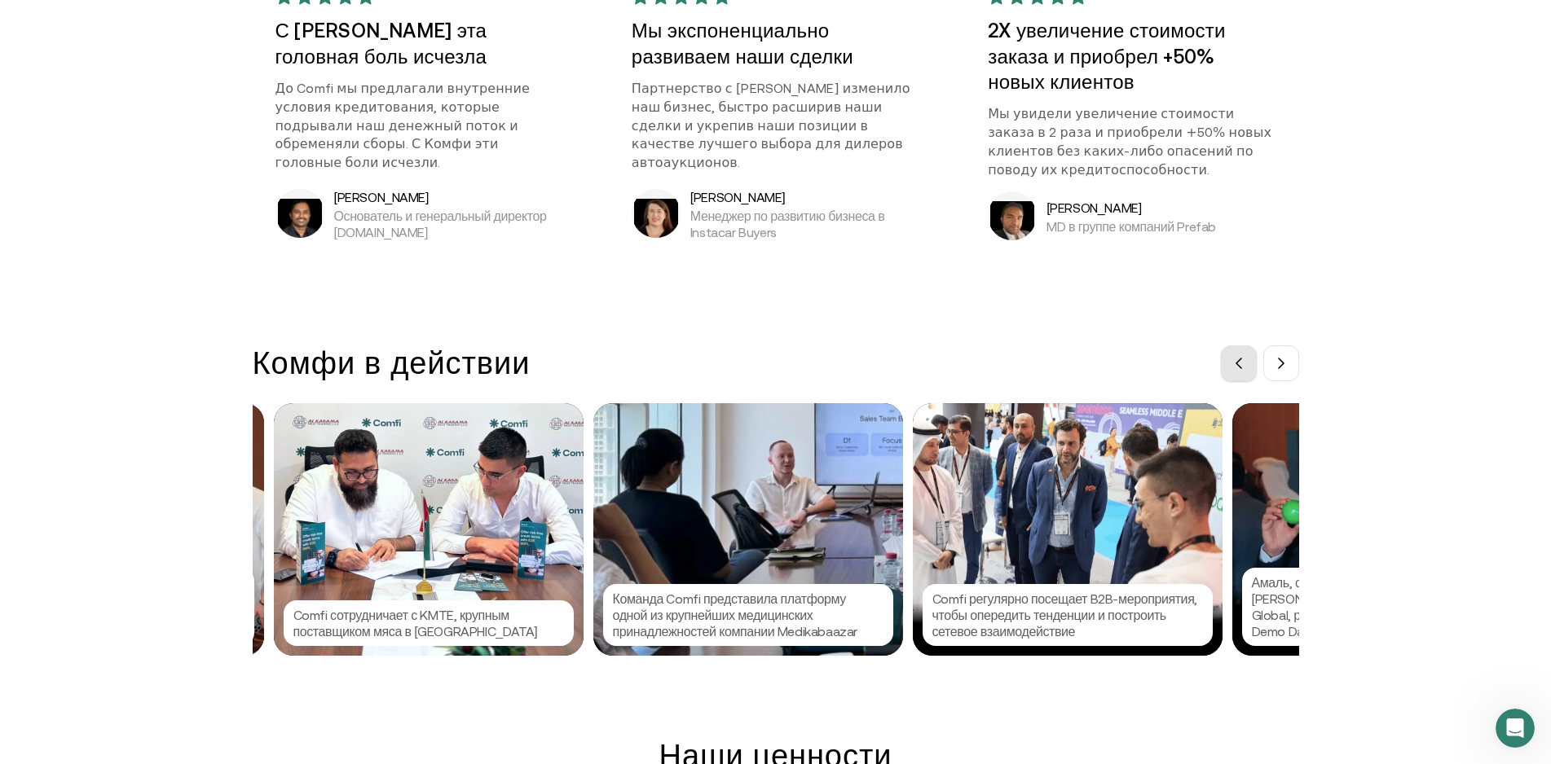
click at [1243, 356] on button at bounding box center [1239, 364] width 36 height 36
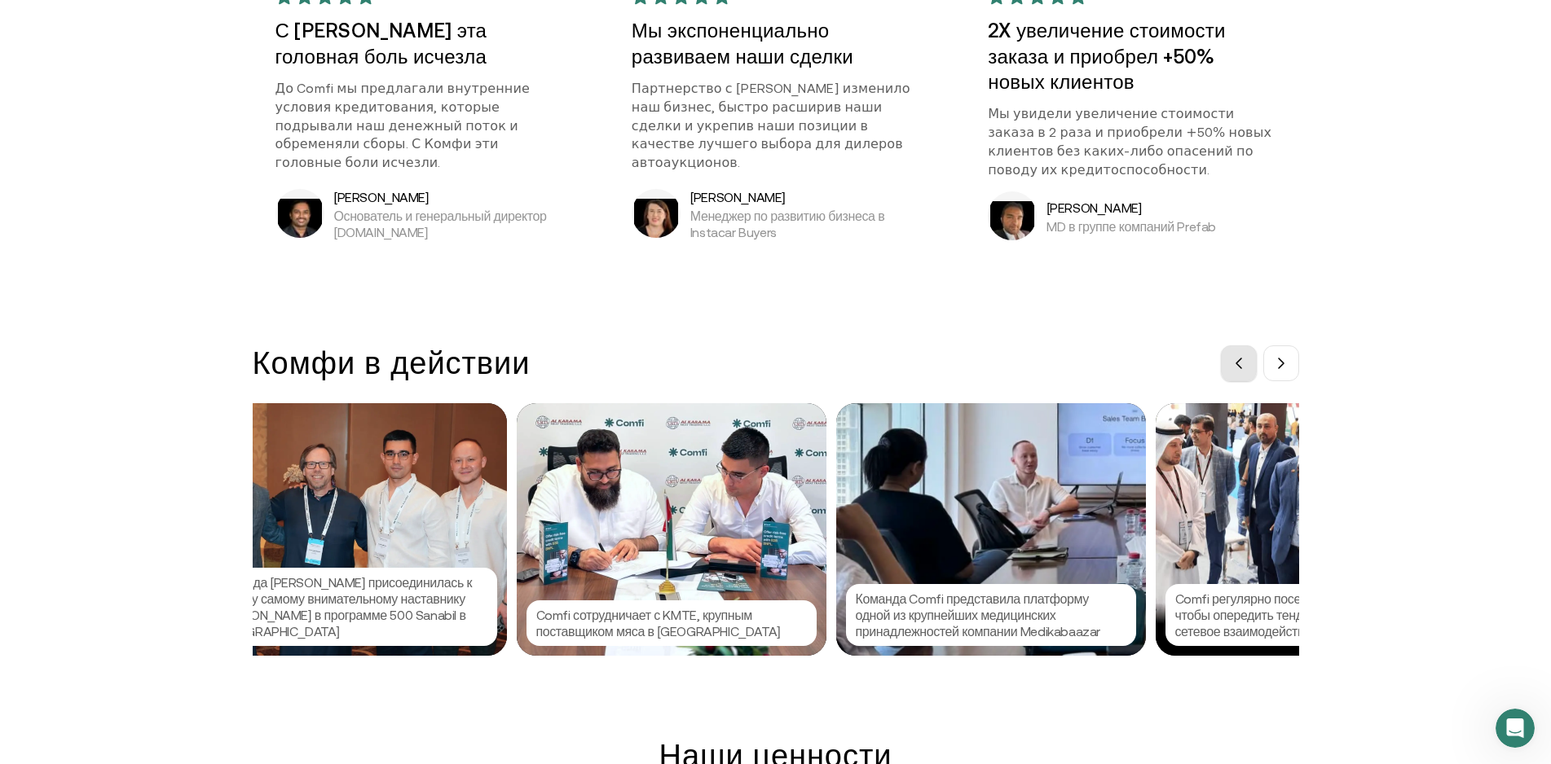
scroll to position [0, 375]
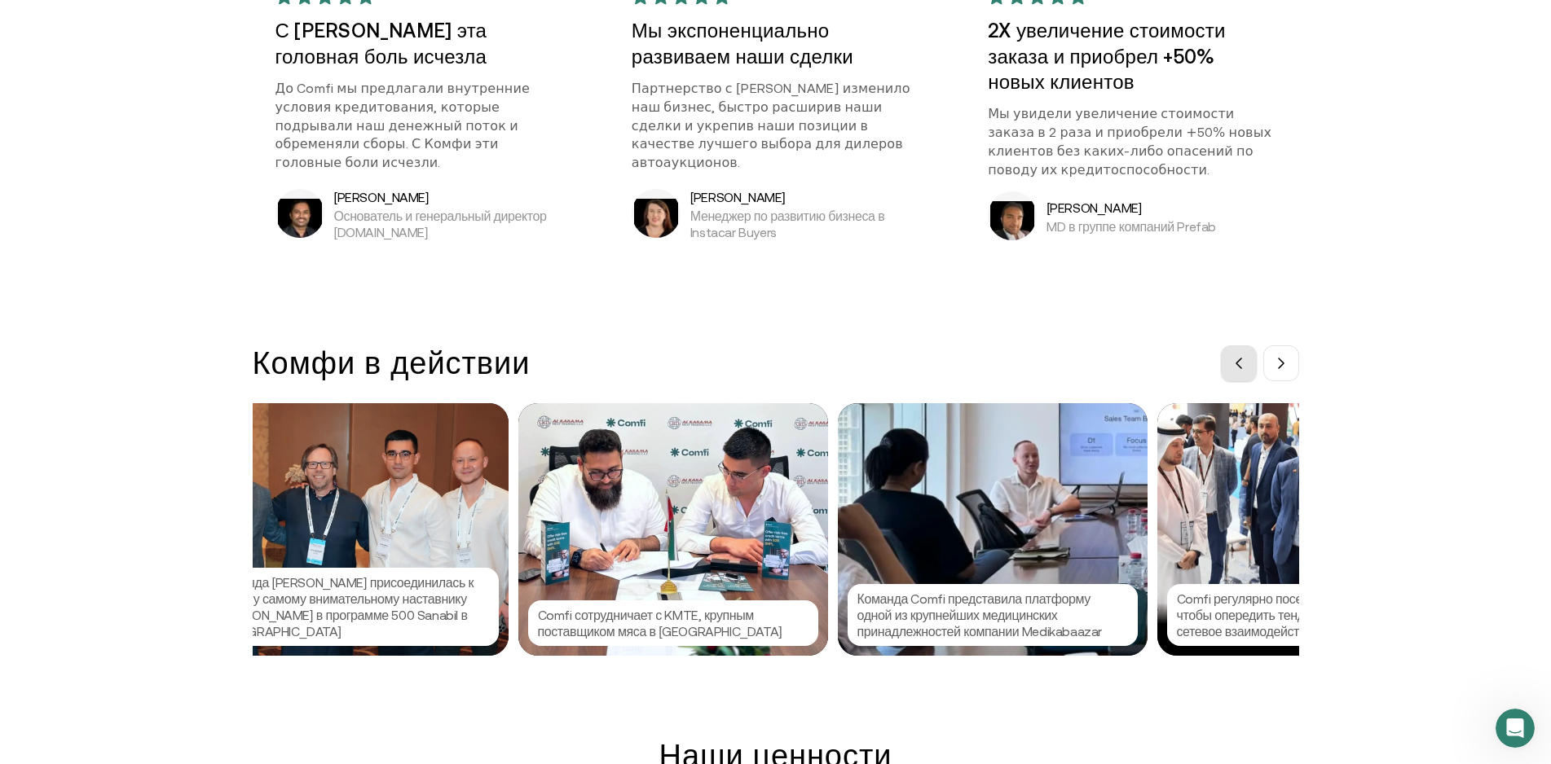
click at [1244, 356] on button at bounding box center [1239, 364] width 36 height 36
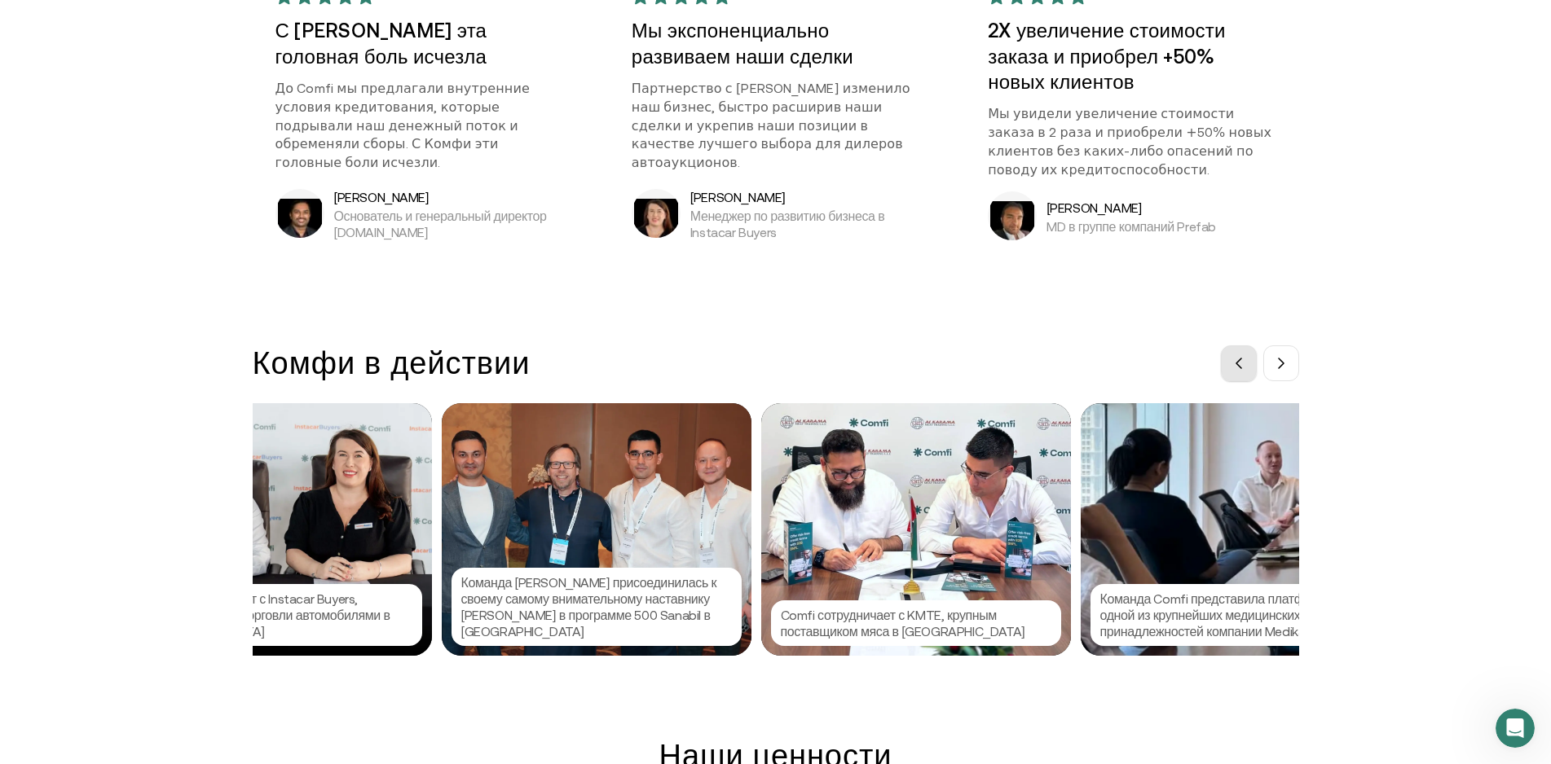
scroll to position [0, 130]
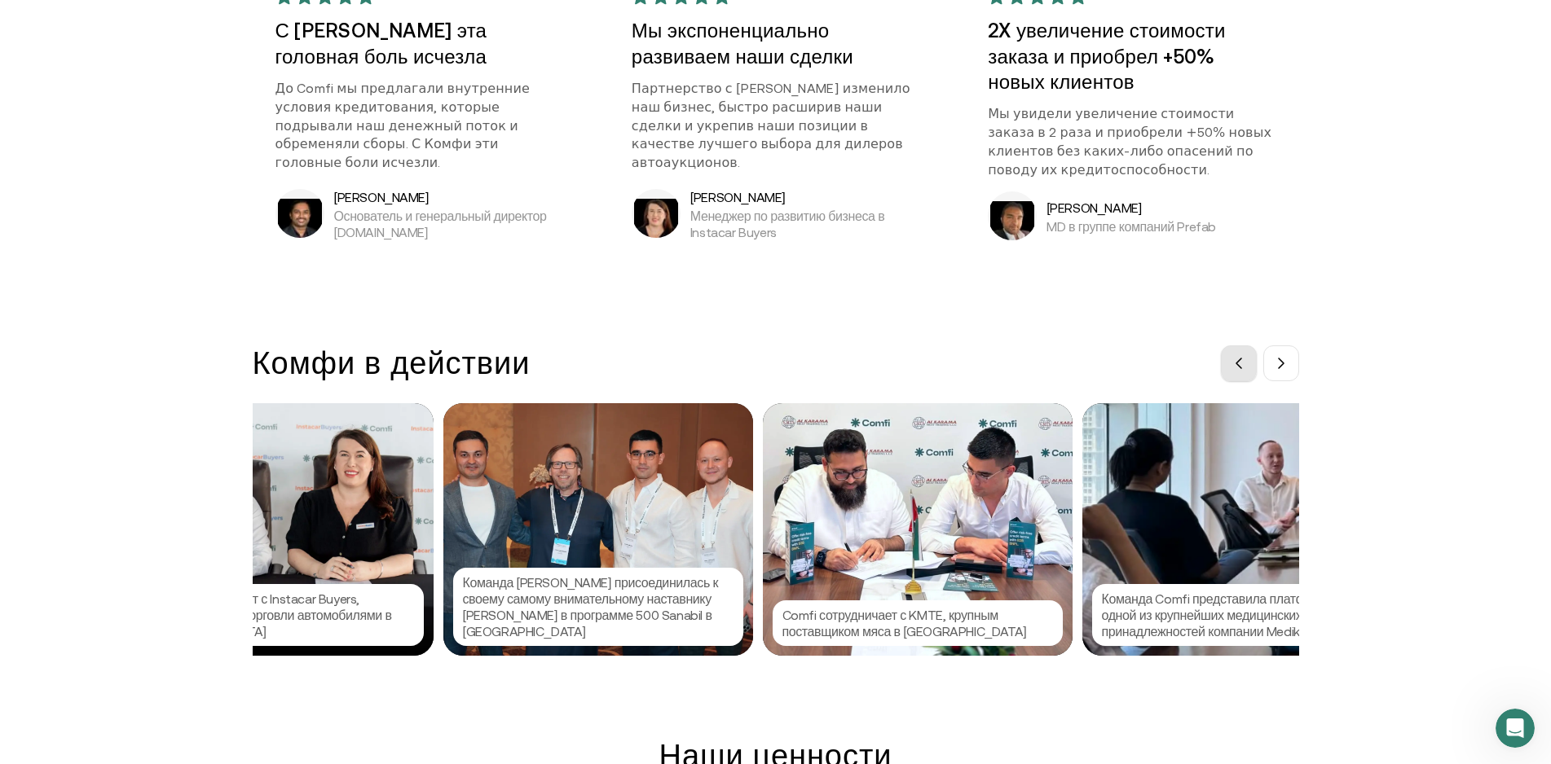
click at [1241, 364] on icon at bounding box center [1238, 364] width 5 height 10
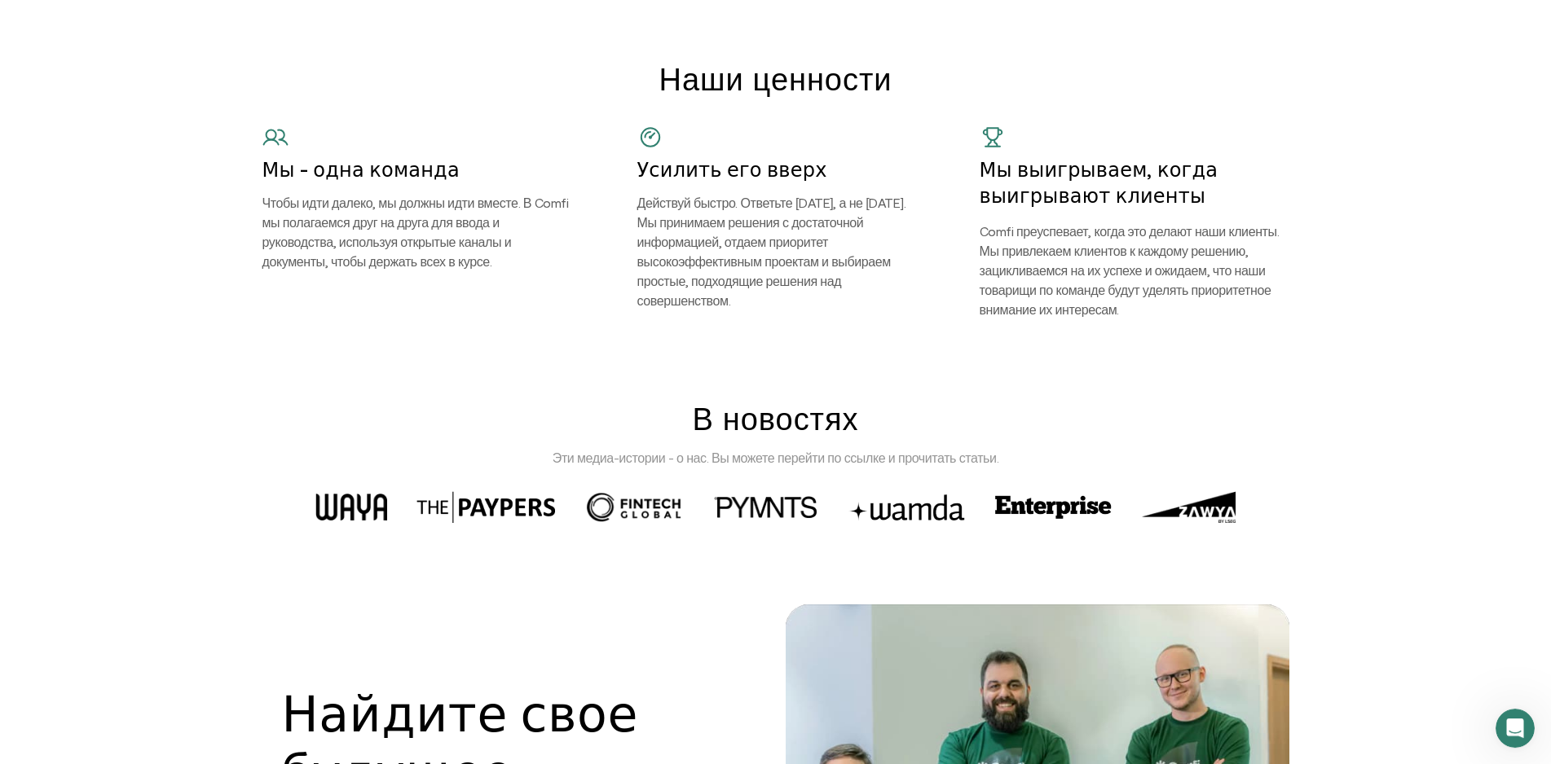
scroll to position [2161, 0]
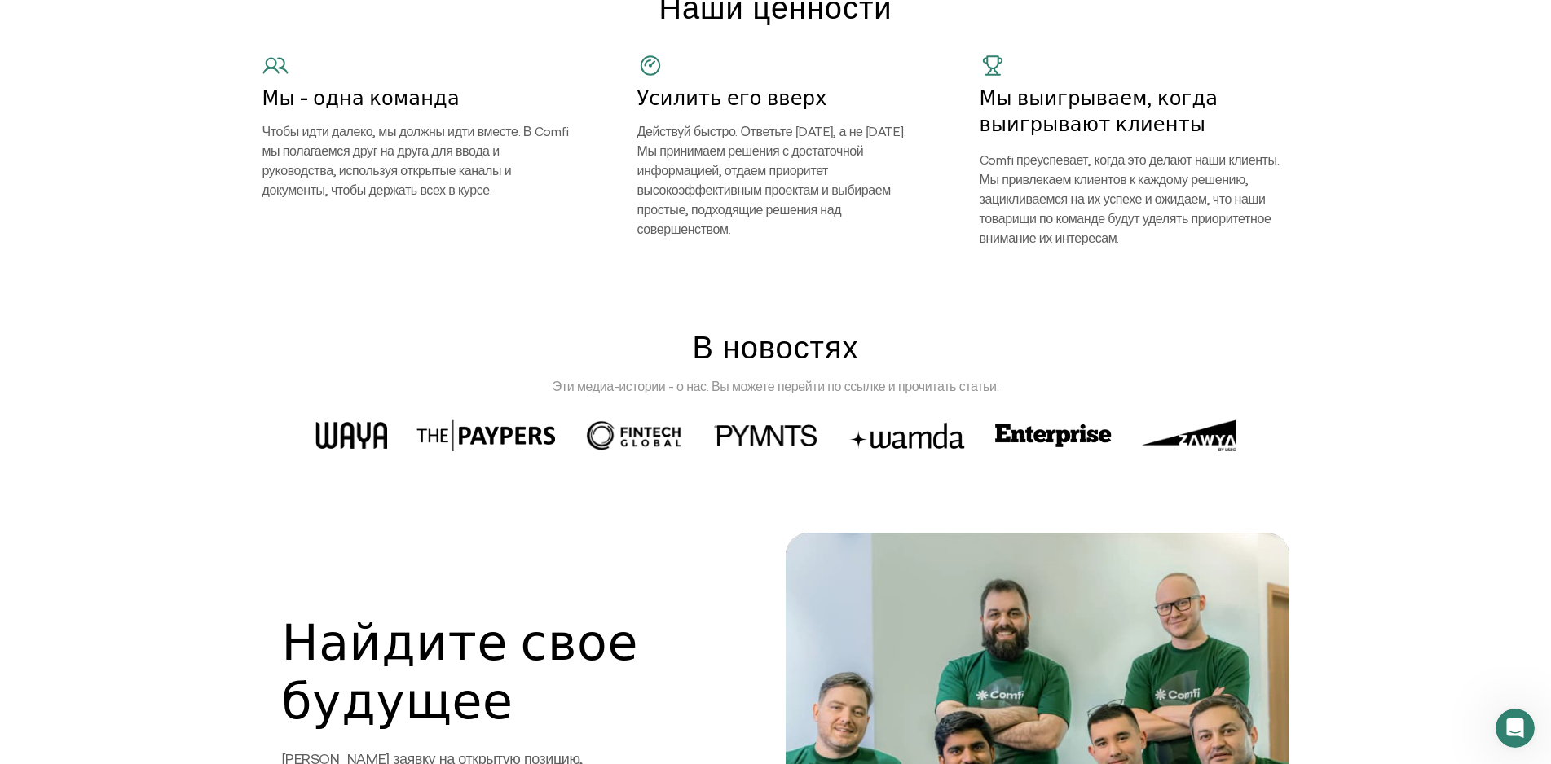
click at [652, 433] on img at bounding box center [634, 436] width 100 height 30
click at [1036, 430] on img at bounding box center [1053, 435] width 117 height 23
click at [910, 440] on img at bounding box center [906, 435] width 120 height 26
